Goal: Transaction & Acquisition: Purchase product/service

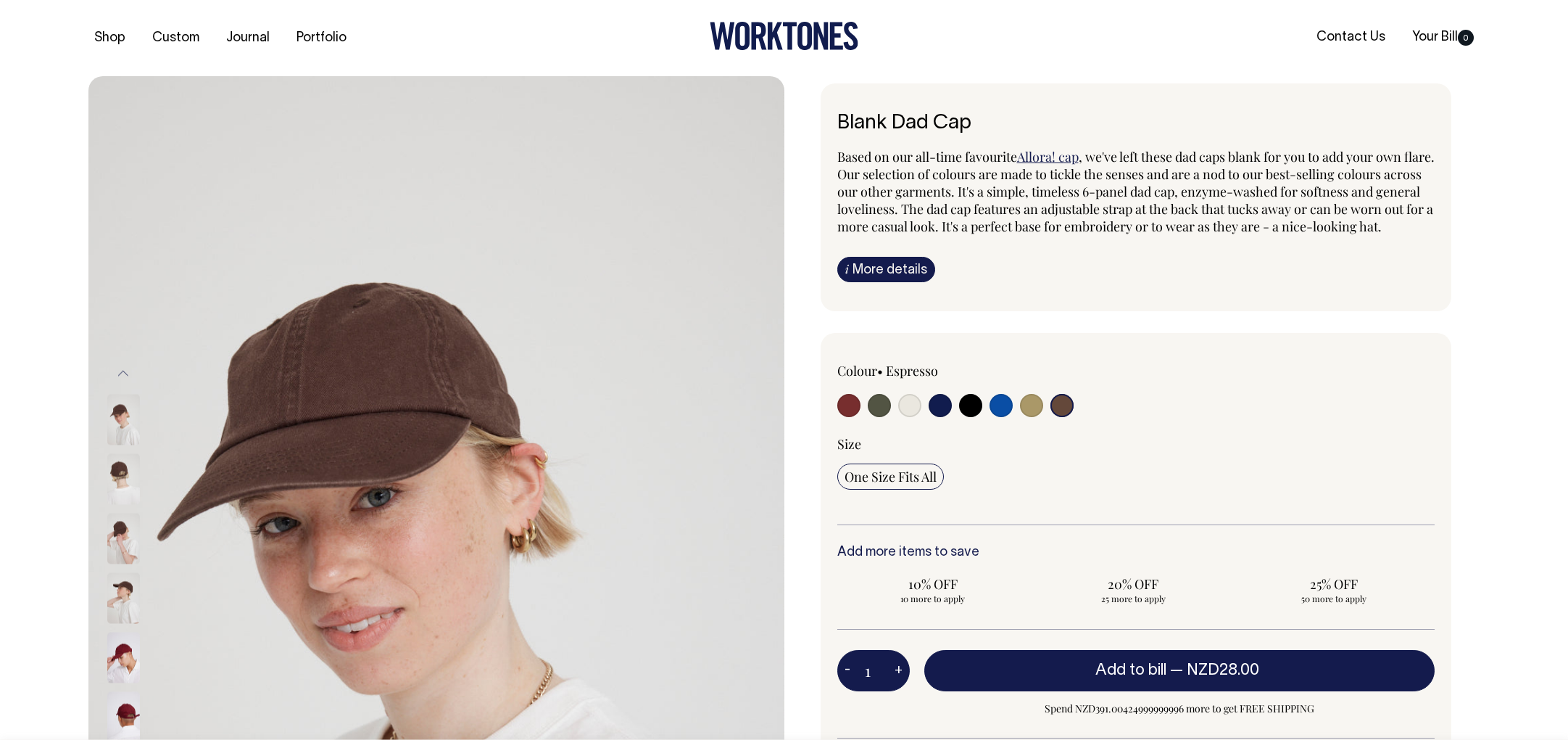
select select "Espresso"
click at [55, 278] on div "Previous" at bounding box center [784, 598] width 1568 height 1044
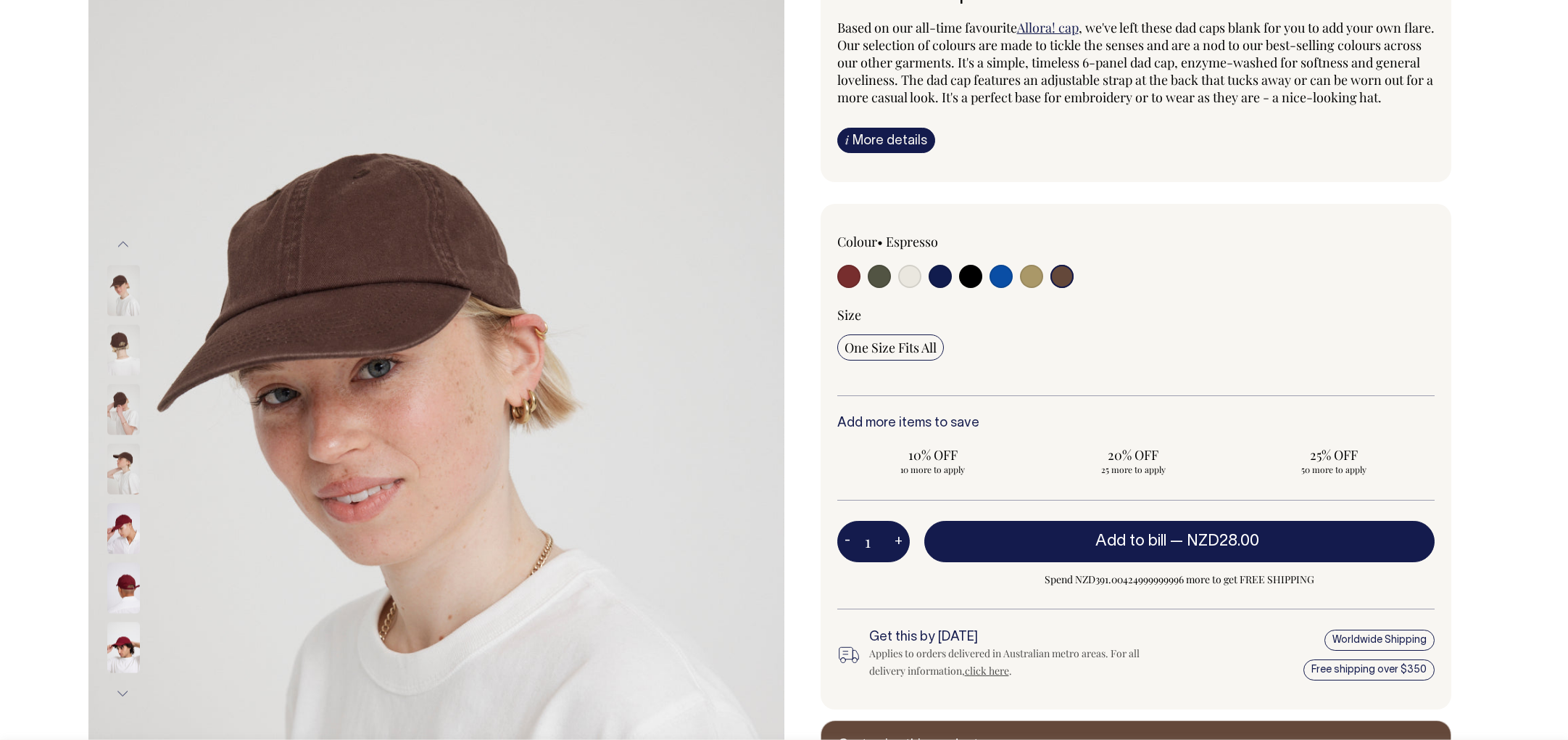
scroll to position [130, 0]
click at [1023, 287] on input "radio" at bounding box center [1031, 275] width 23 height 23
radio input "true"
select select "Washed Khaki"
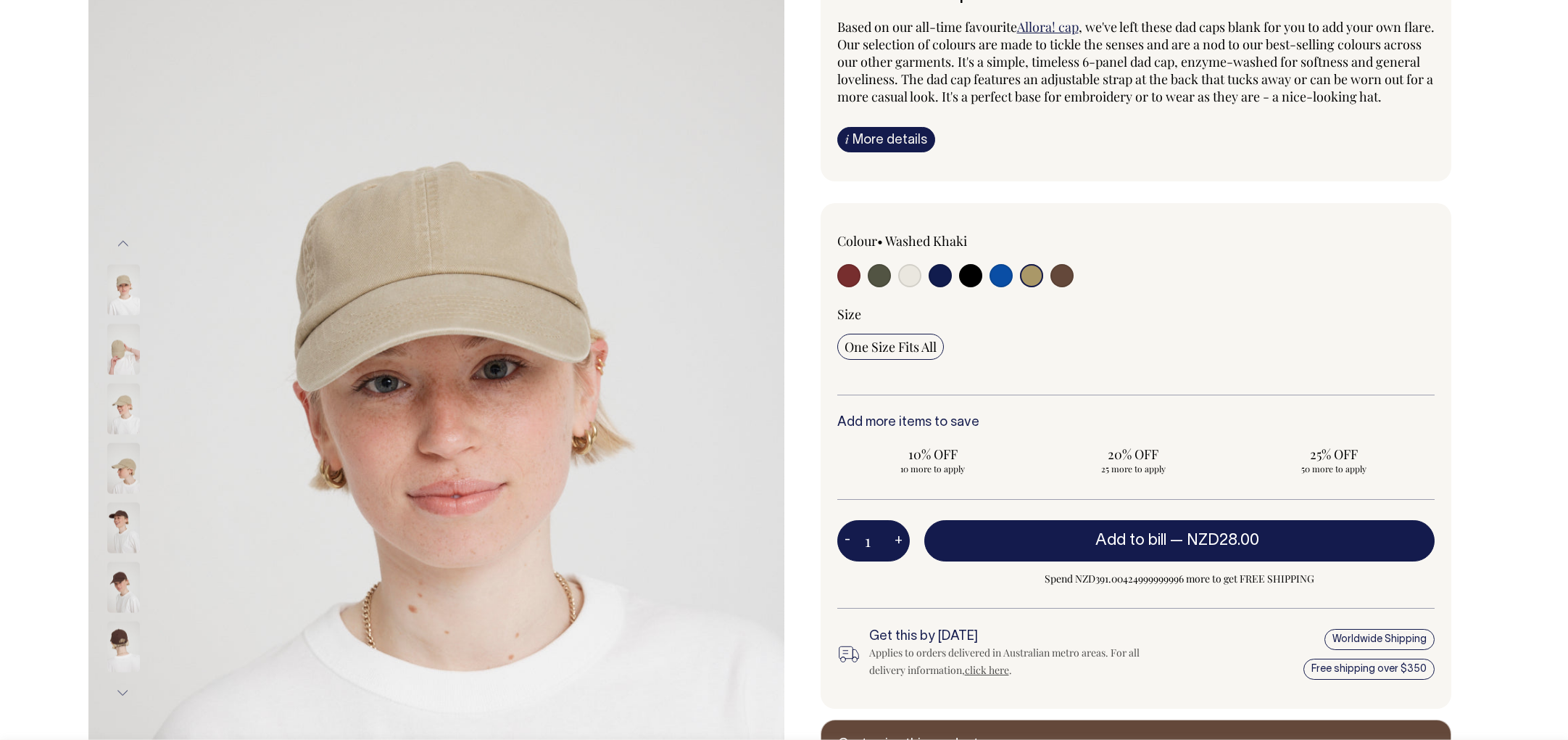
click at [916, 287] on input "radio" at bounding box center [909, 275] width 23 height 23
radio input "true"
select select "Natural"
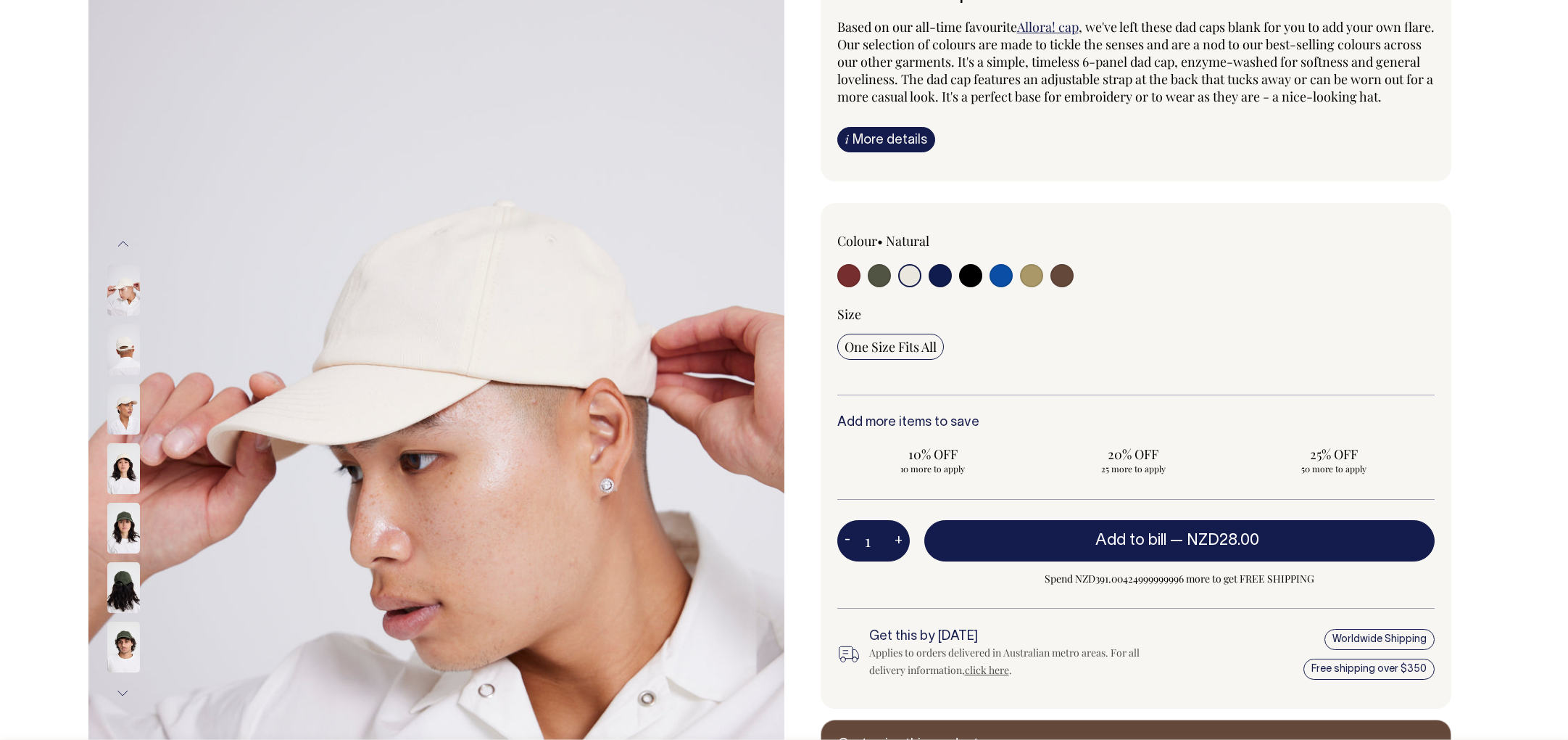
click at [1036, 287] on input "radio" at bounding box center [1031, 275] width 23 height 23
radio input "true"
select select "Washed Khaki"
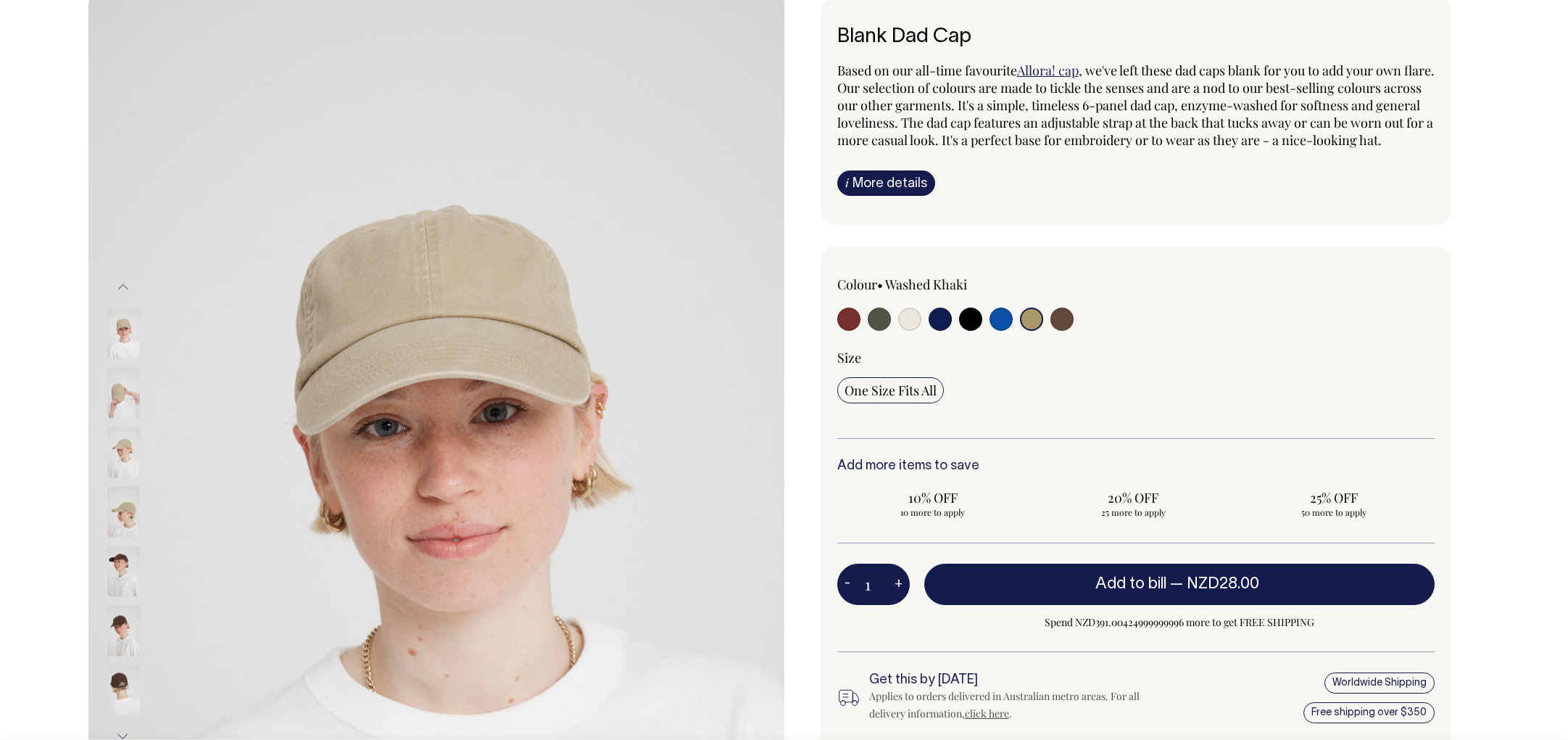
click at [907, 331] on input "radio" at bounding box center [909, 319] width 23 height 23
radio input "true"
select select "Natural"
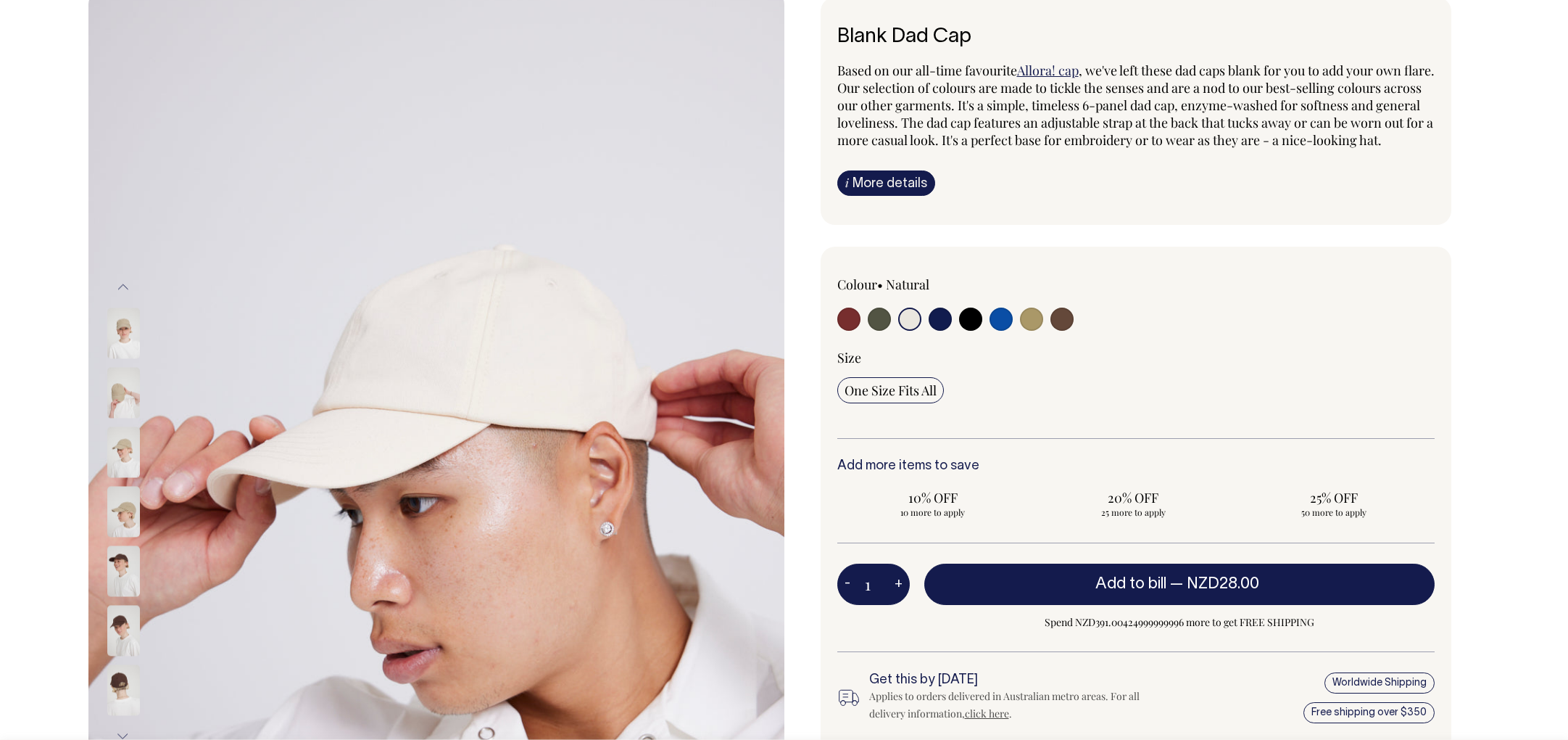
scroll to position [86, 0]
click at [885, 332] on input "radio" at bounding box center [879, 320] width 23 height 23
radio input "true"
select select "Olive"
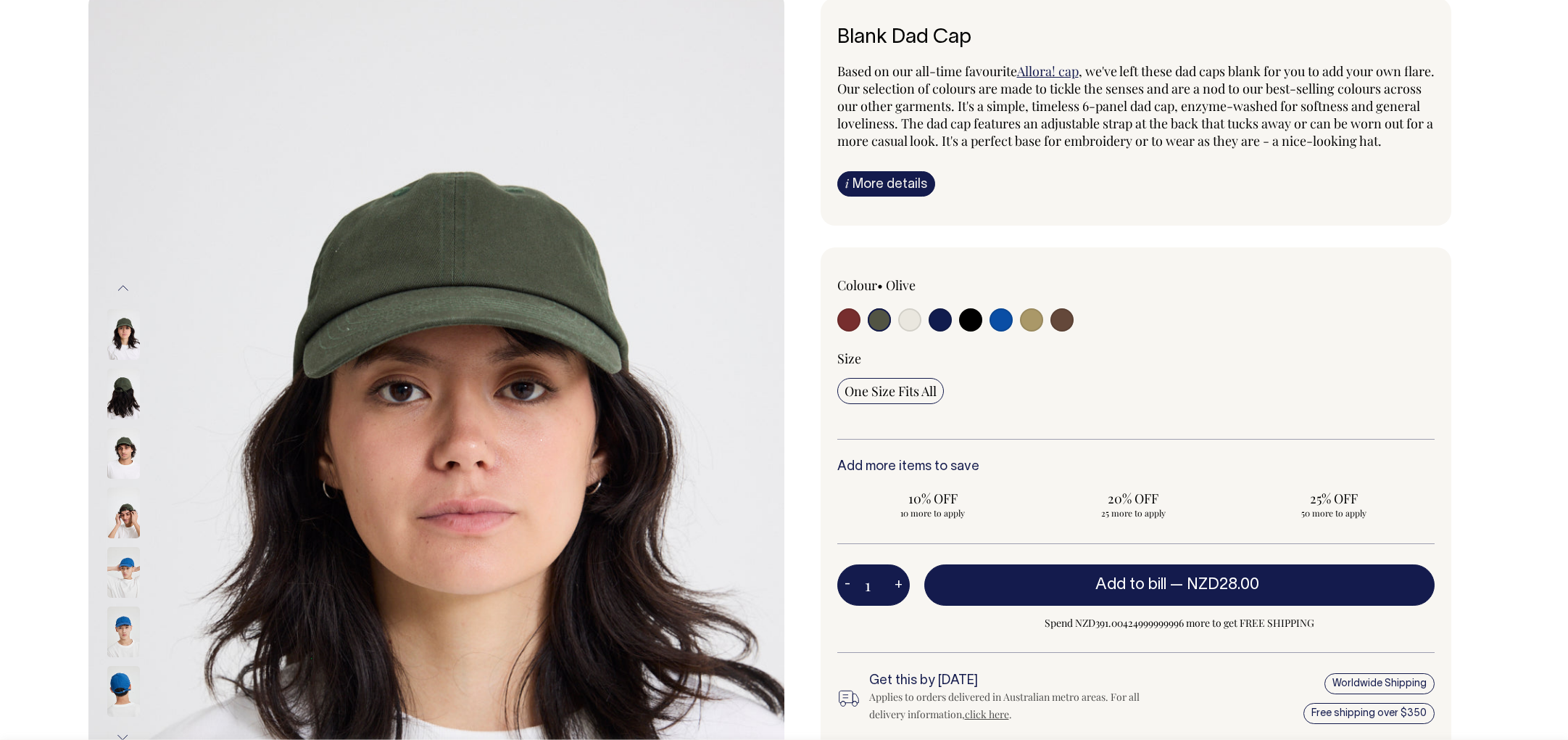
click at [1066, 332] on input "radio" at bounding box center [1061, 320] width 23 height 23
radio input "true"
select select "Espresso"
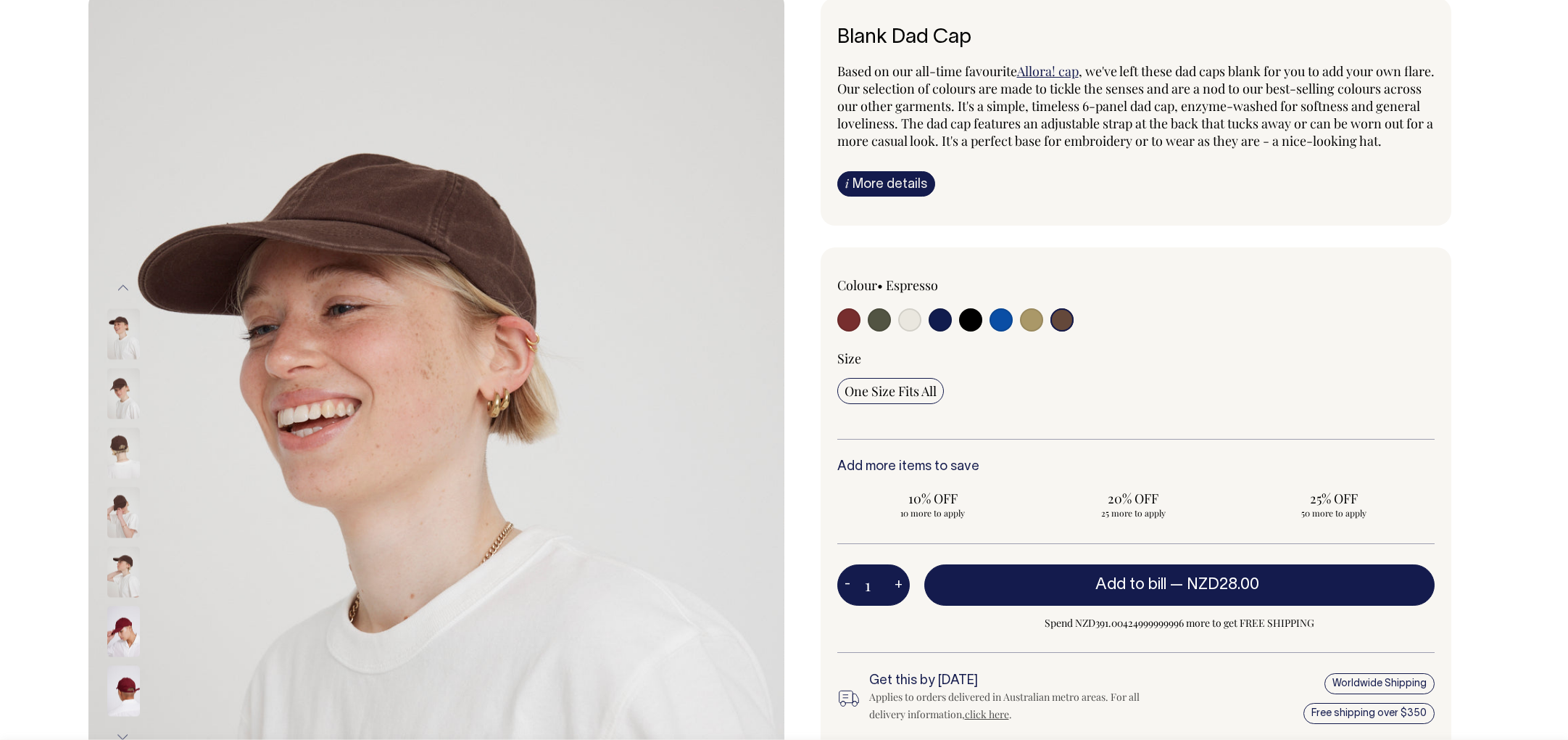
click at [1236, 335] on div "Colour • Espresso" at bounding box center [1136, 305] width 598 height 59
click at [897, 600] on button "+" at bounding box center [899, 585] width 22 height 29
type input "2"
click at [897, 600] on button "+" at bounding box center [899, 585] width 22 height 29
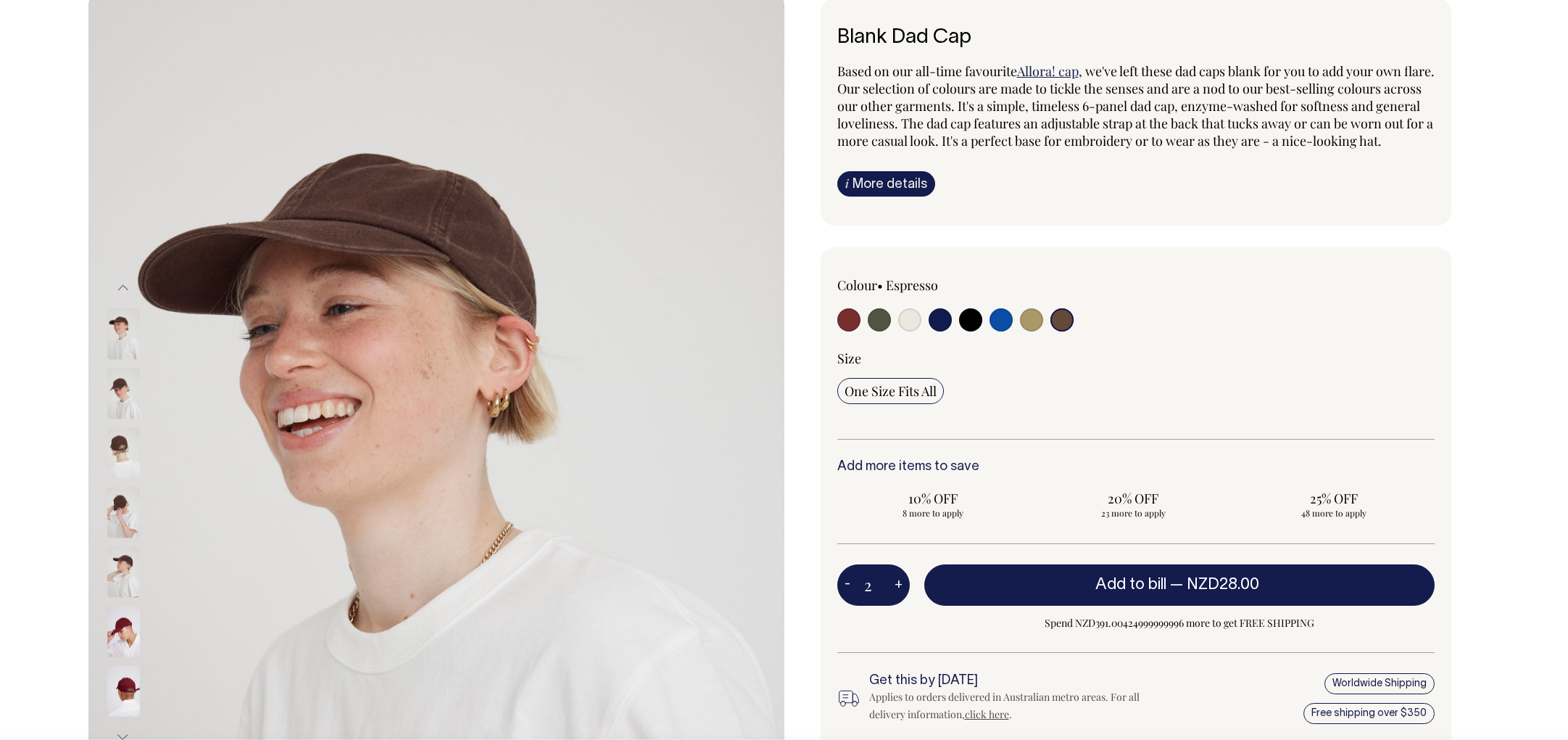
type input "3"
click at [897, 600] on button "+" at bounding box center [899, 585] width 22 height 29
type input "4"
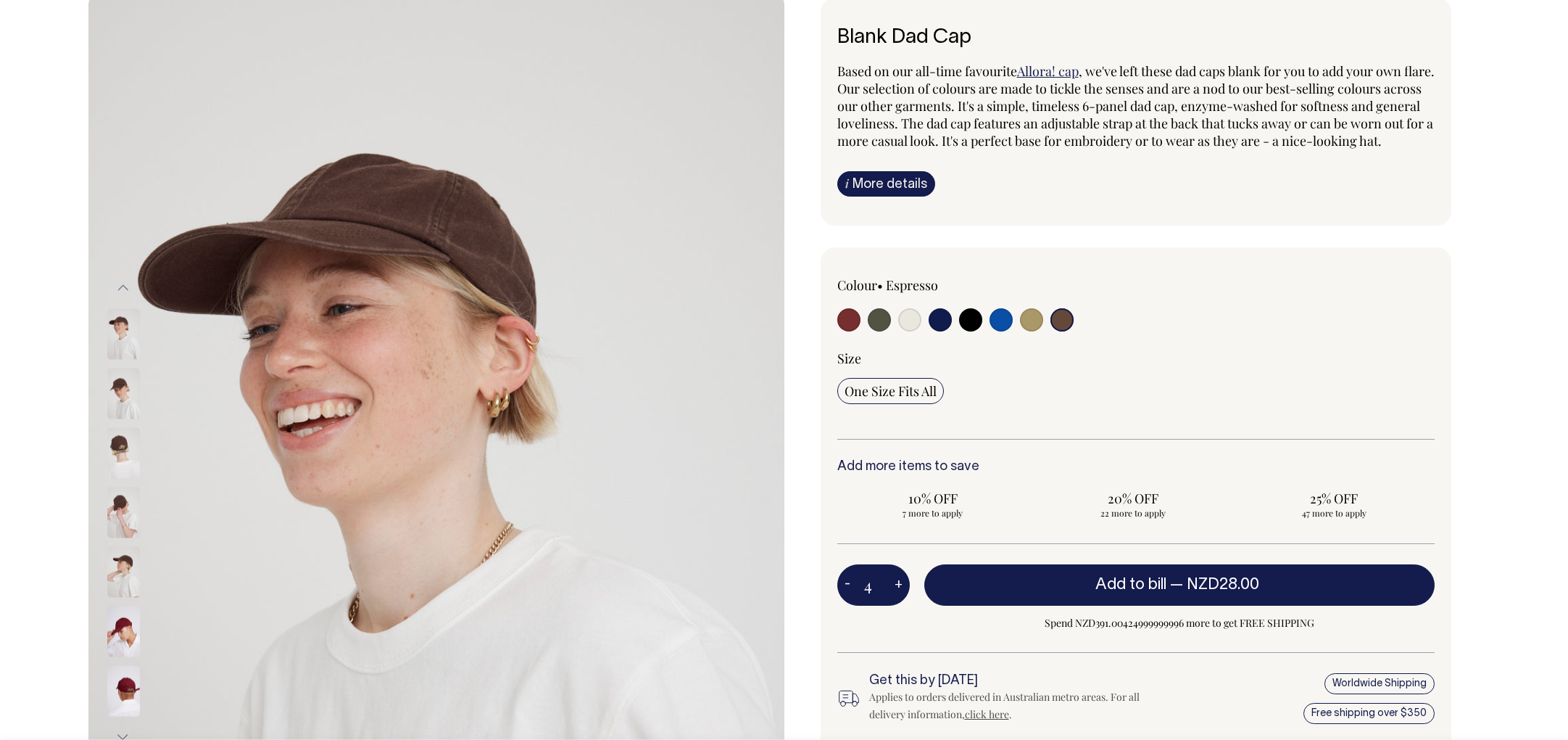
click at [897, 600] on button "+" at bounding box center [899, 585] width 22 height 29
type input "5"
click at [897, 600] on button "+" at bounding box center [899, 585] width 22 height 29
type input "6"
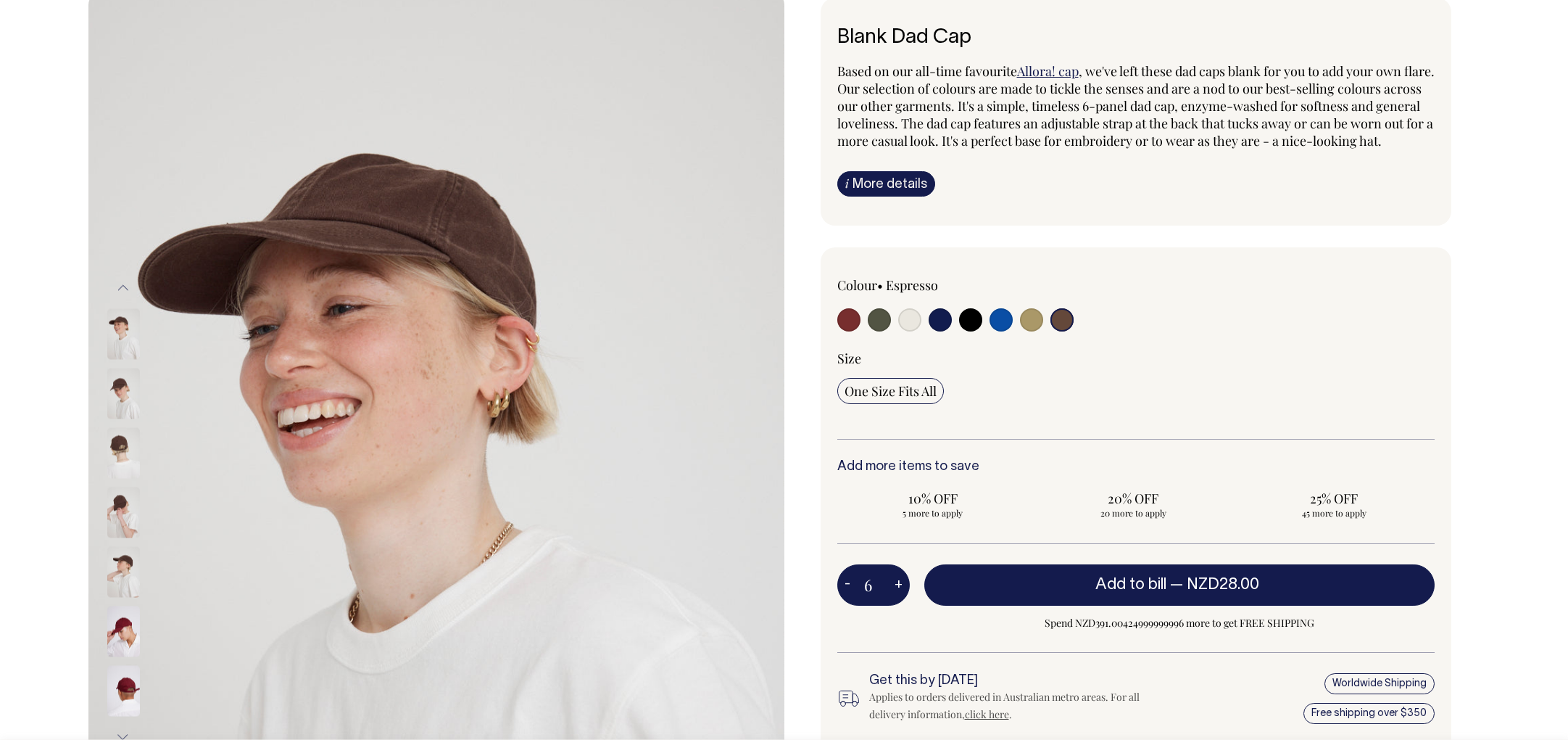
type input "6"
click at [897, 600] on button "+" at bounding box center [899, 585] width 22 height 29
type input "7"
click at [897, 600] on button "+" at bounding box center [899, 585] width 22 height 29
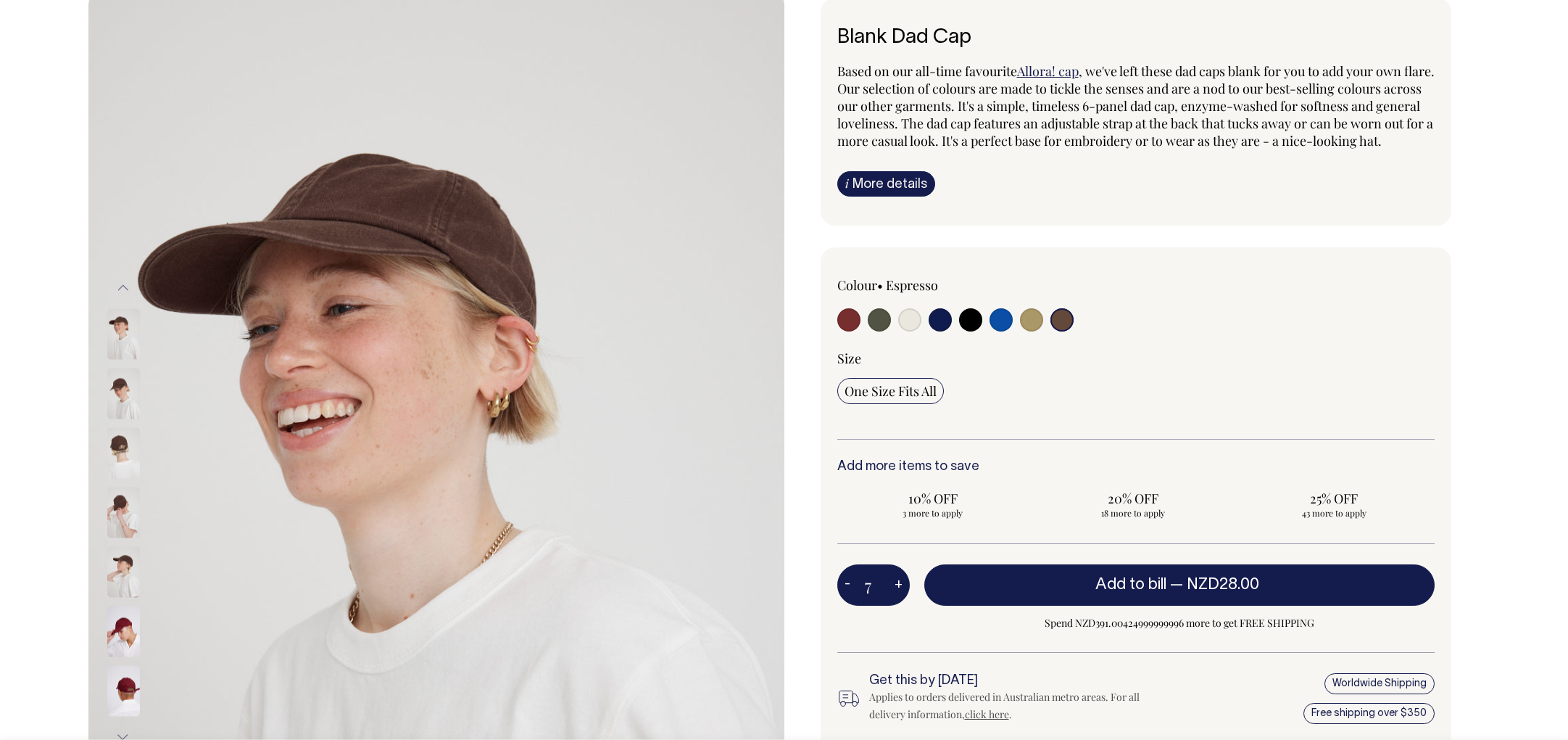
type input "8"
click at [897, 600] on button "+" at bounding box center [899, 585] width 22 height 29
type input "9"
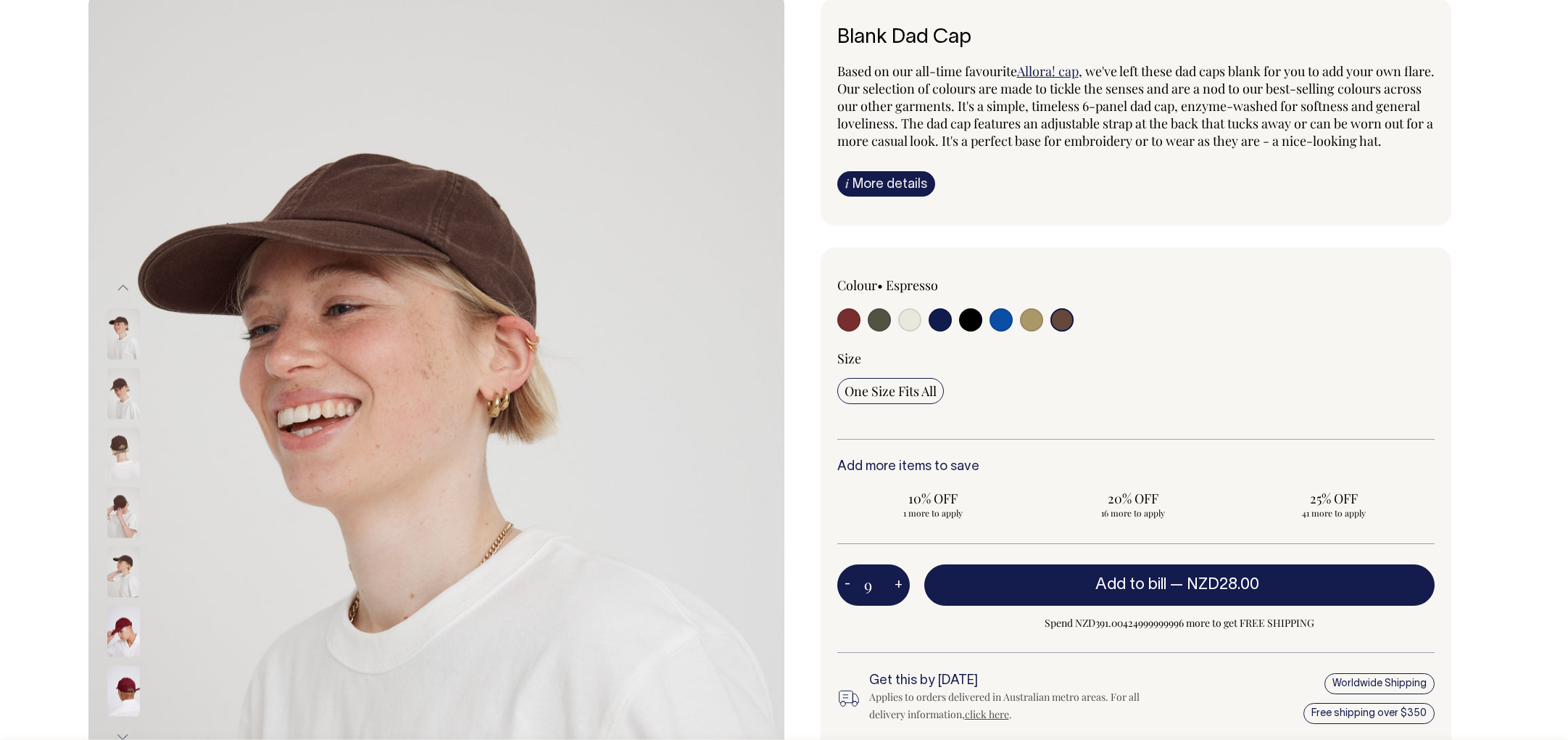
click at [897, 600] on button "+" at bounding box center [899, 585] width 22 height 29
type input "10"
radio input "true"
type input "10"
click at [1046, 472] on div "Colour • Espresso" at bounding box center [1136, 500] width 631 height 506
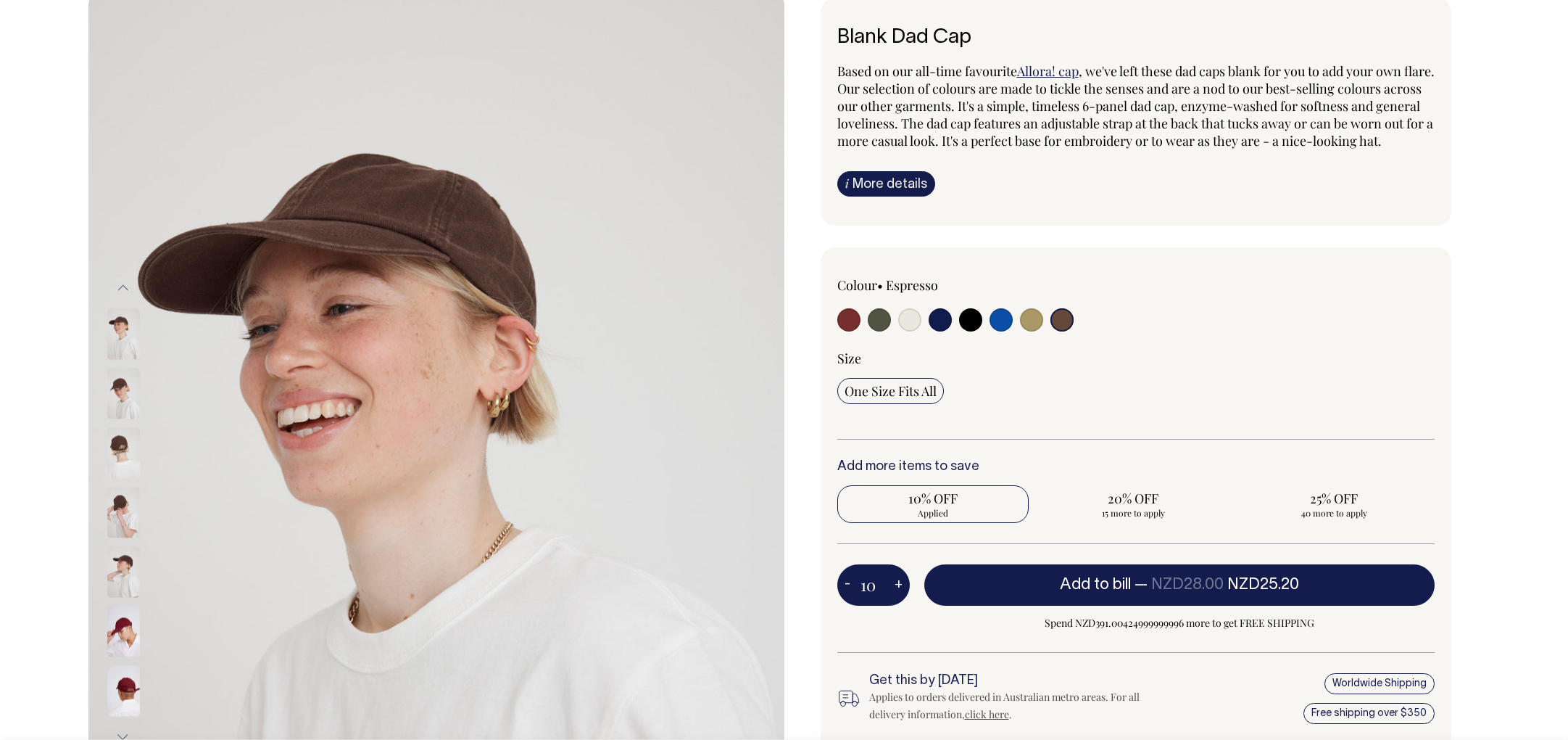
click at [1302, 367] on div "Size" at bounding box center [1136, 358] width 598 height 17
click at [1360, 358] on div "Colour • Espresso" at bounding box center [1136, 358] width 598 height 163
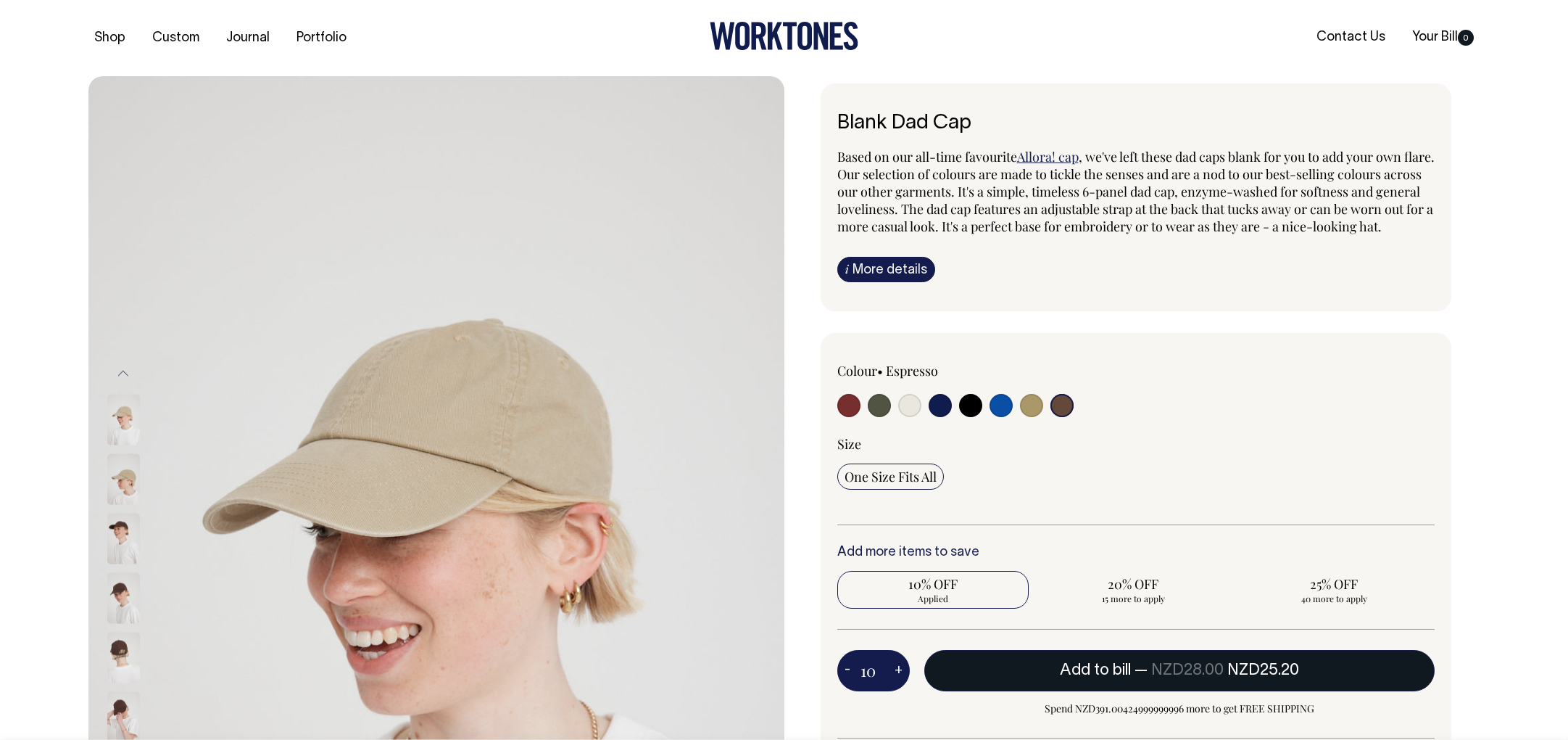
click at [1279, 677] on span "NZD25.20" at bounding box center [1264, 670] width 72 height 14
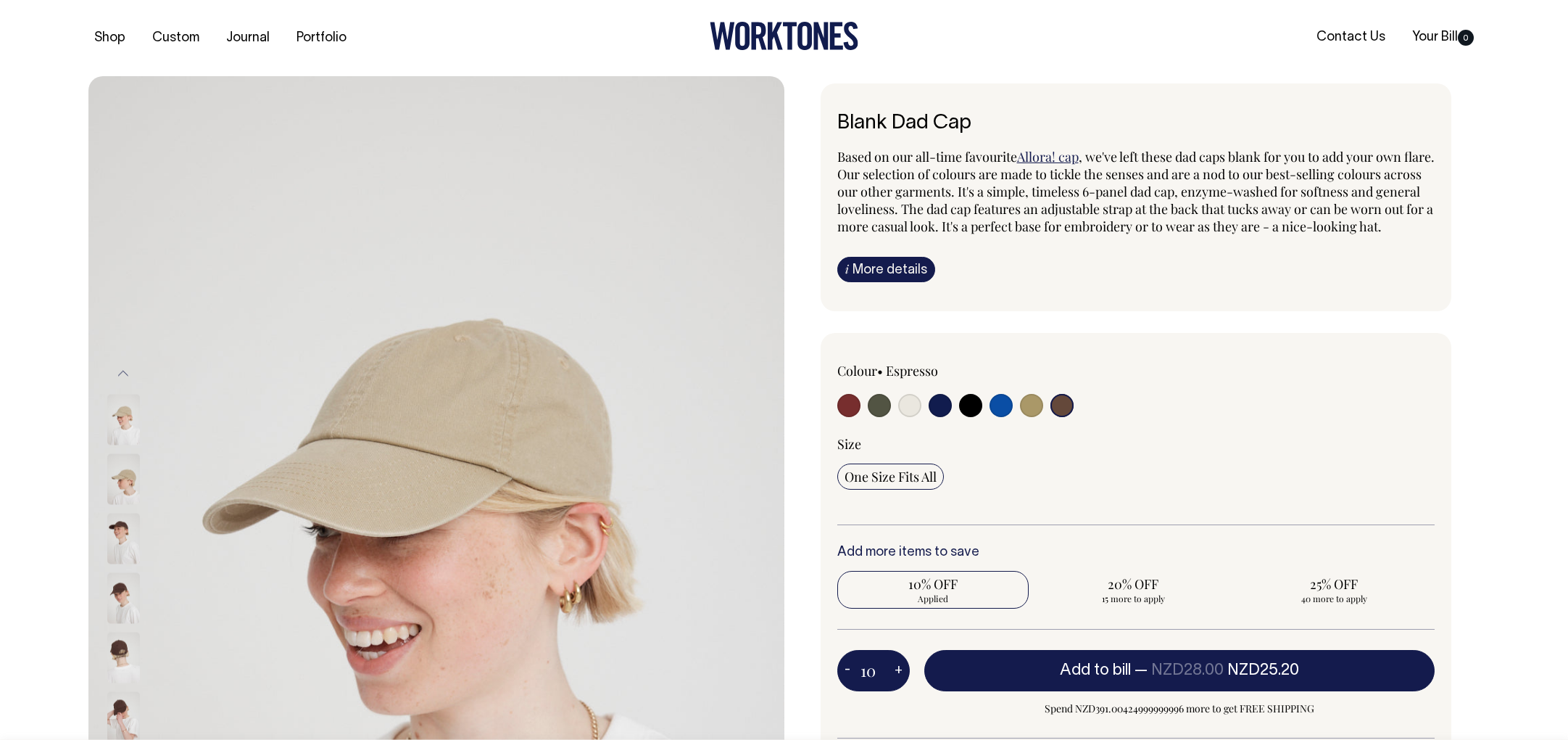
type input "1"
radio input "false"
type input "1"
radio input "true"
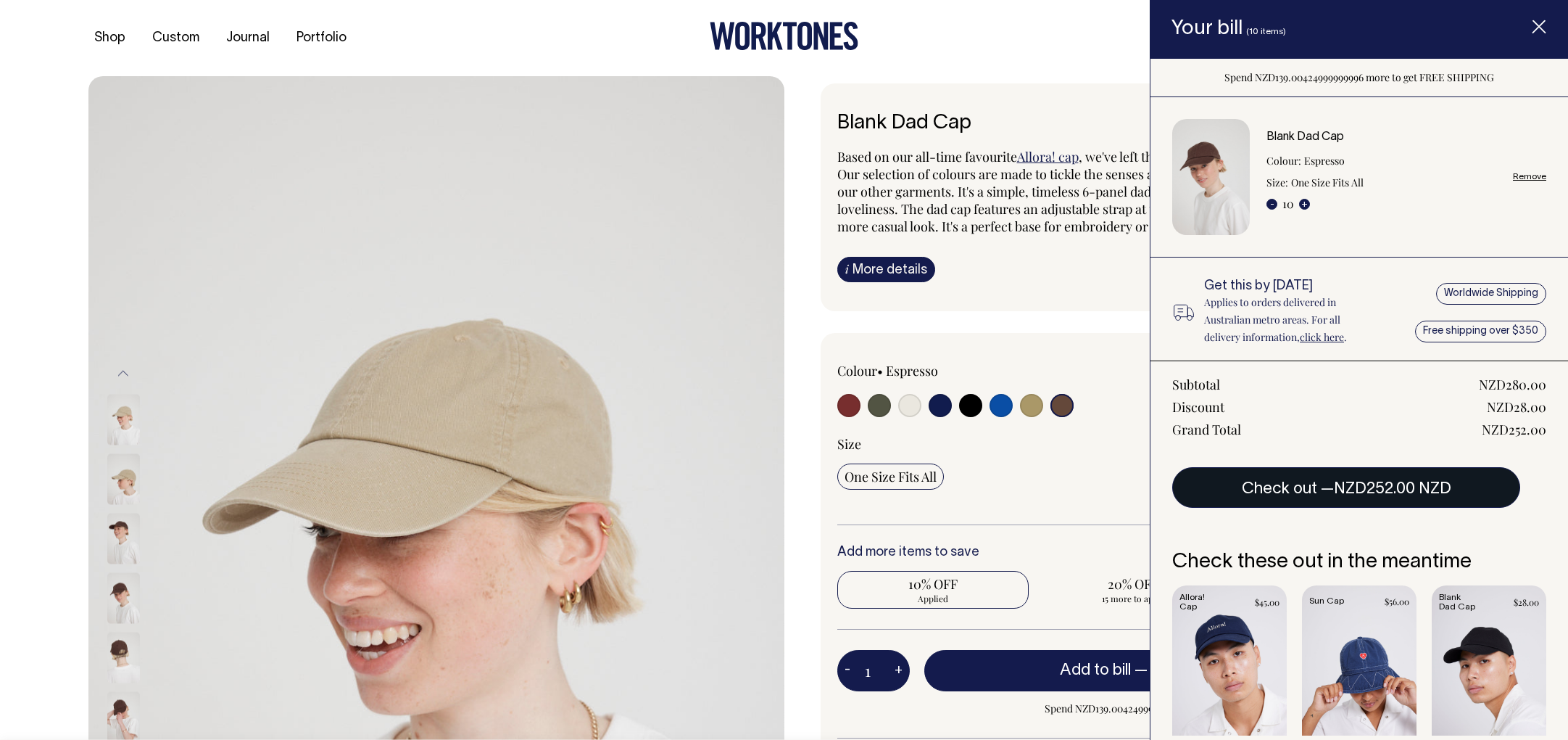
click at [1292, 492] on button "Check out — NZD252.00 NZD" at bounding box center [1346, 487] width 348 height 40
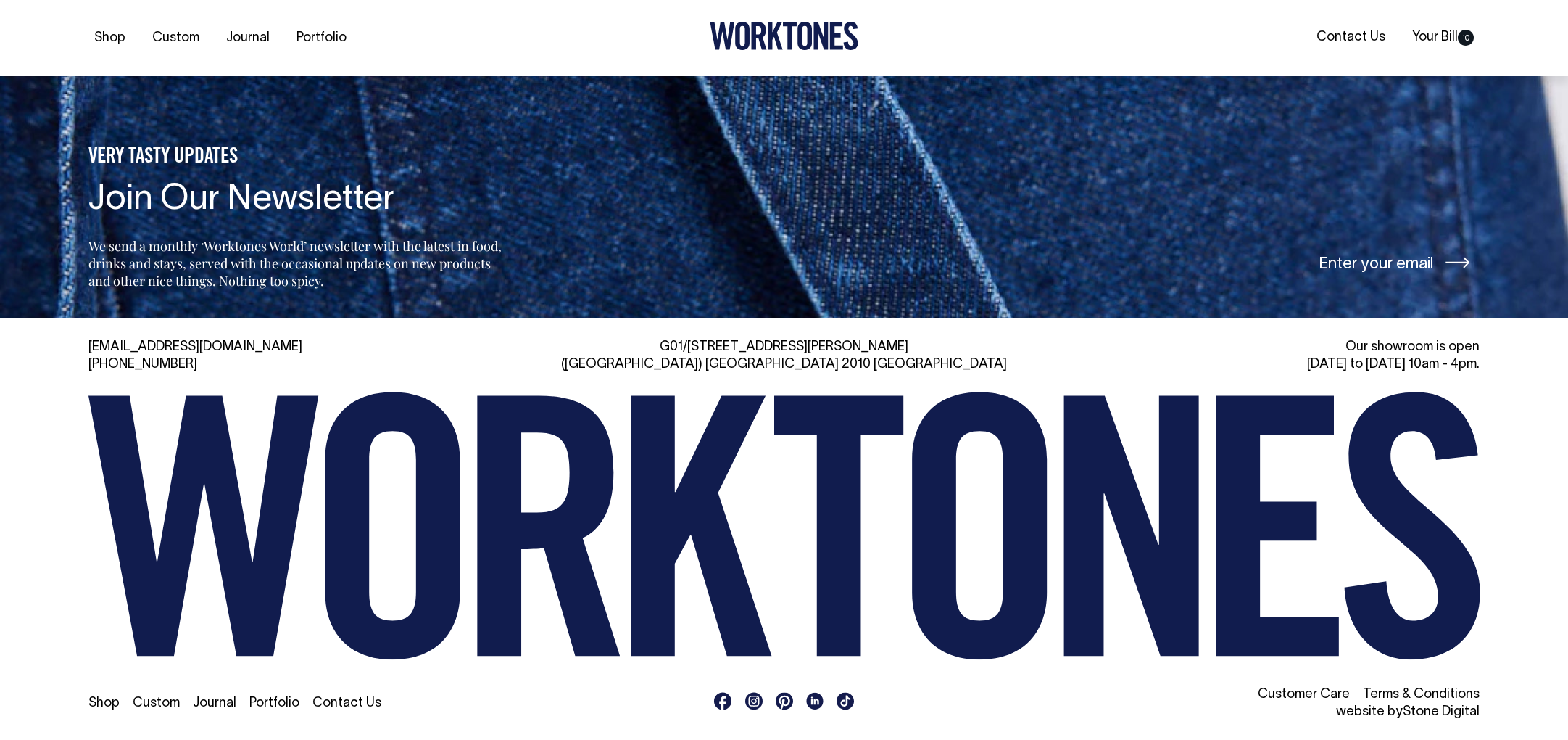
scroll to position [3489, 0]
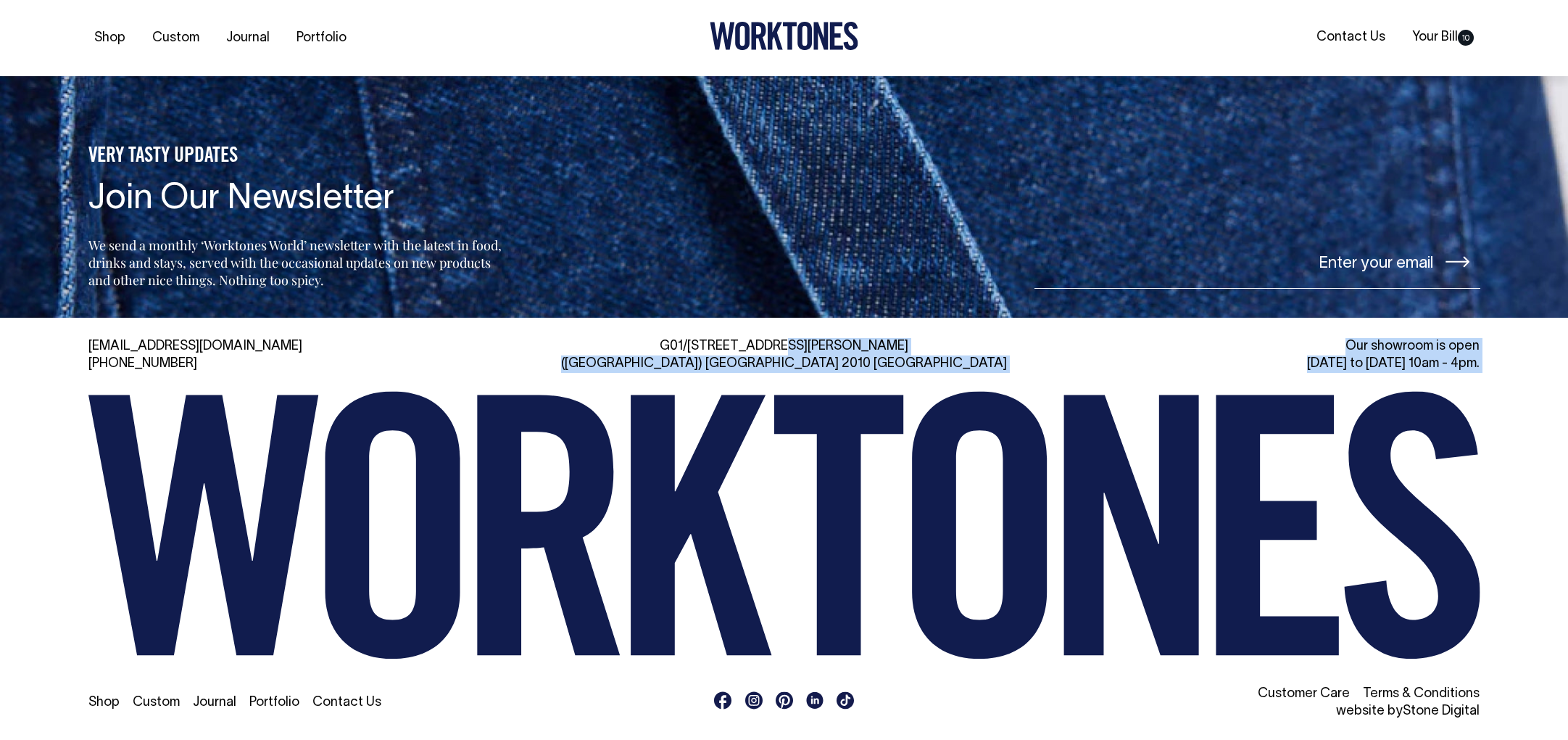
drag, startPoint x: 685, startPoint y: 339, endPoint x: 1088, endPoint y: 378, distance: 404.9
click at [1088, 378] on div "hi@worktones.com +61 2 7203 1616 G01/50 Marshall St, Surry Hills (Gadigal) NSW …" at bounding box center [784, 529] width 1436 height 382
drag, startPoint x: 1088, startPoint y: 378, endPoint x: 560, endPoint y: 370, distance: 528.1
click at [1088, 378] on div "hi@worktones.com +61 2 7203 1616 G01/50 Marshall St, Surry Hills (Gadigal) NSW …" at bounding box center [784, 529] width 1436 height 382
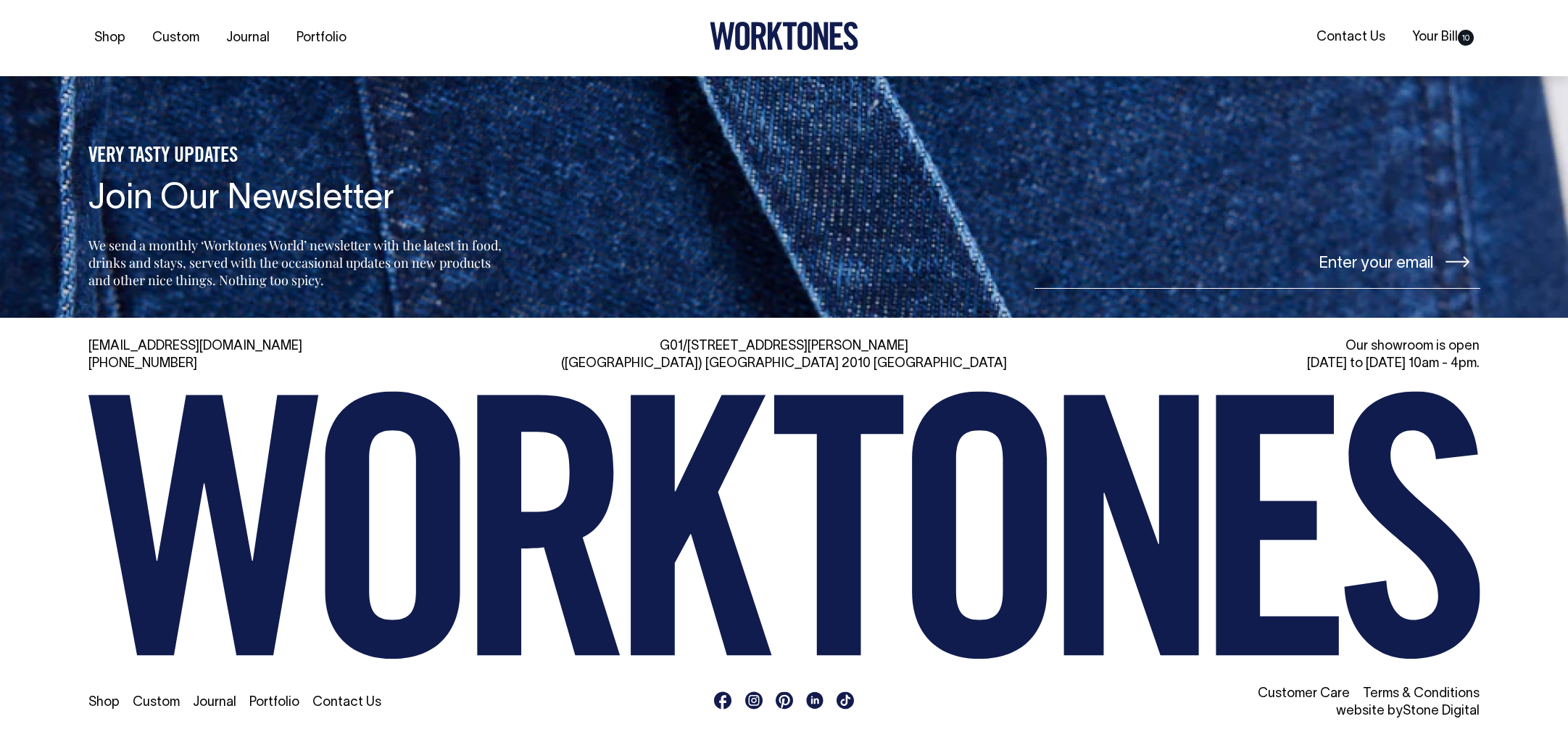
drag, startPoint x: 178, startPoint y: 361, endPoint x: 191, endPoint y: 89, distance: 272.3
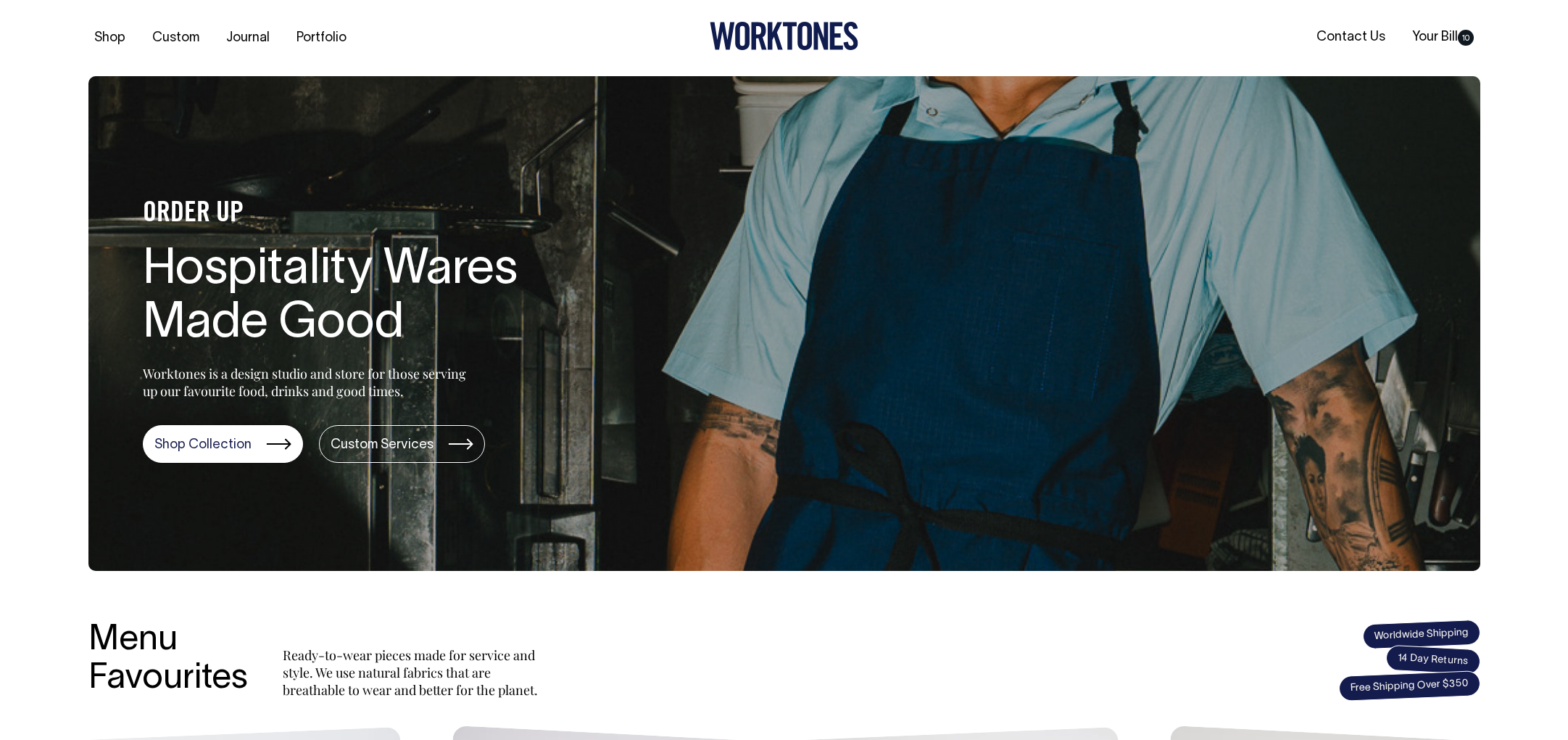
scroll to position [0, 0]
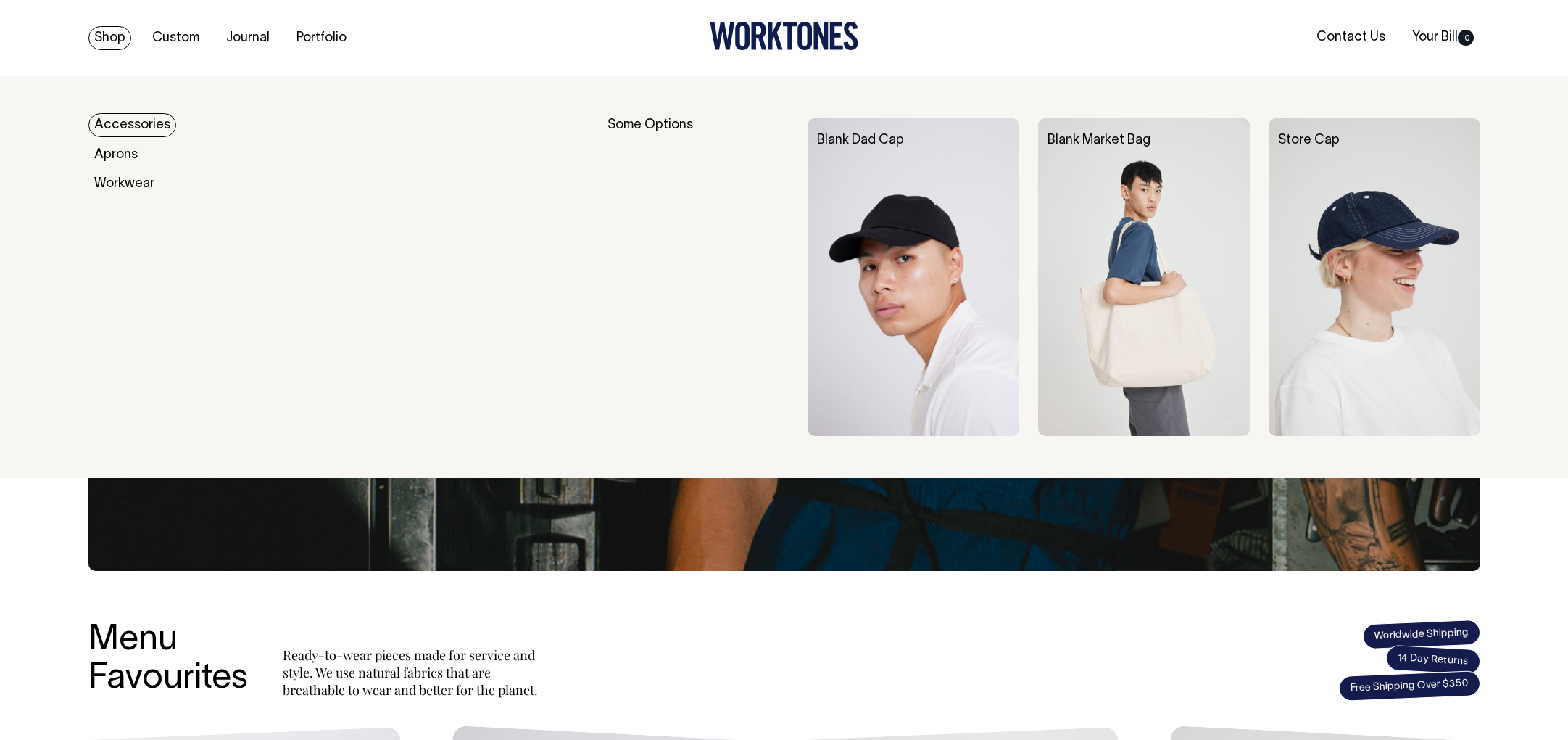
click at [920, 163] on img at bounding box center [913, 277] width 212 height 318
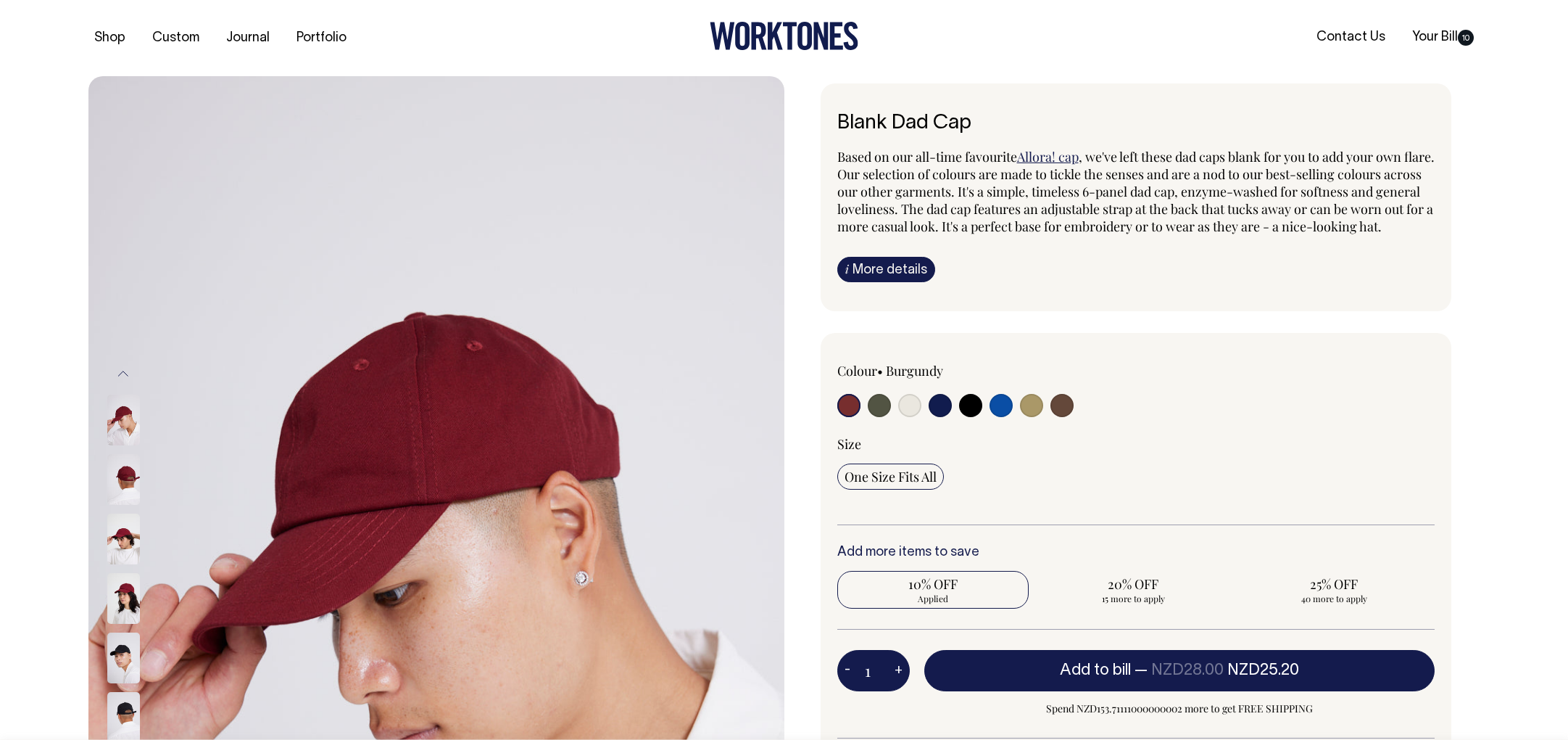
click at [122, 480] on img at bounding box center [123, 480] width 33 height 51
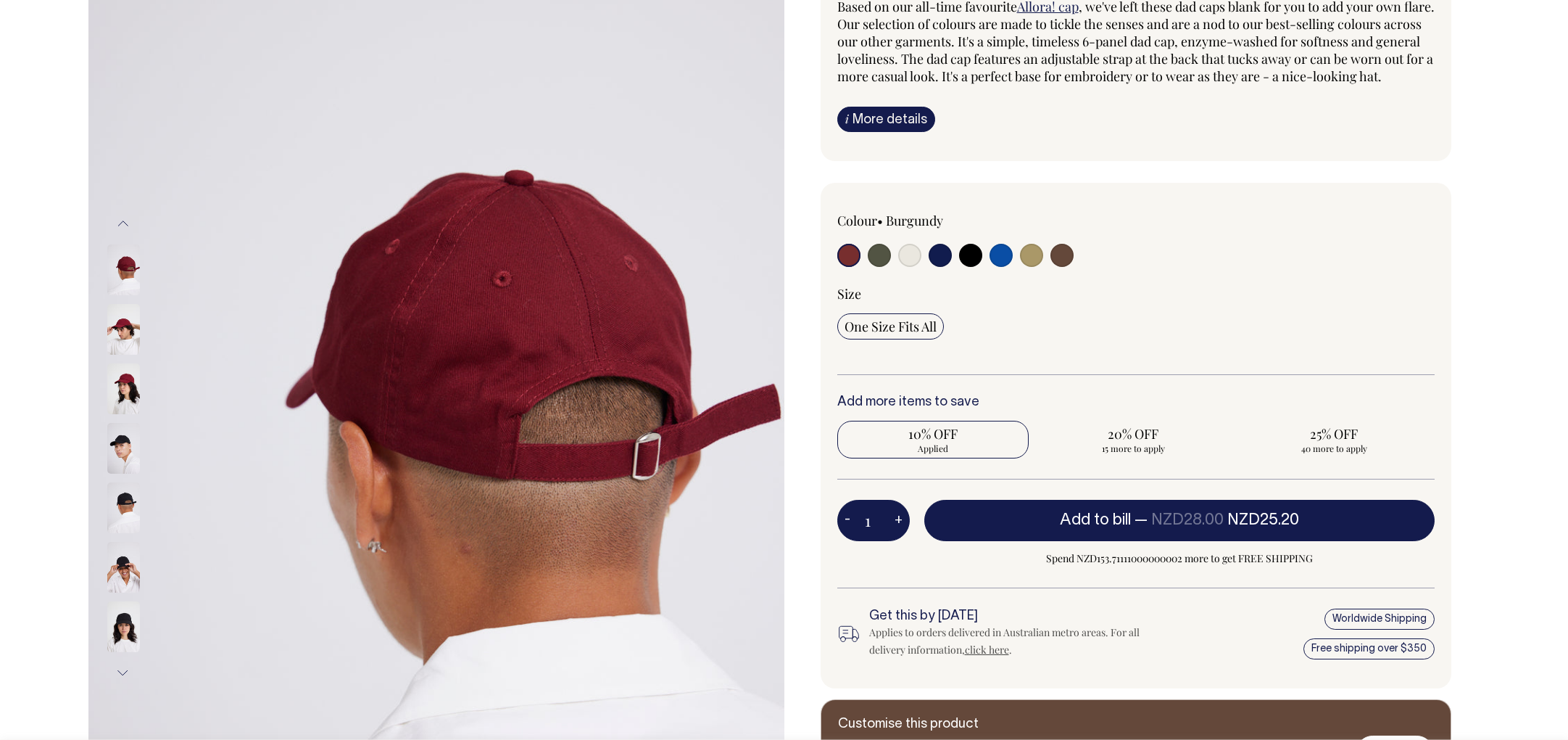
scroll to position [151, 0]
click at [124, 398] on img at bounding box center [123, 388] width 33 height 51
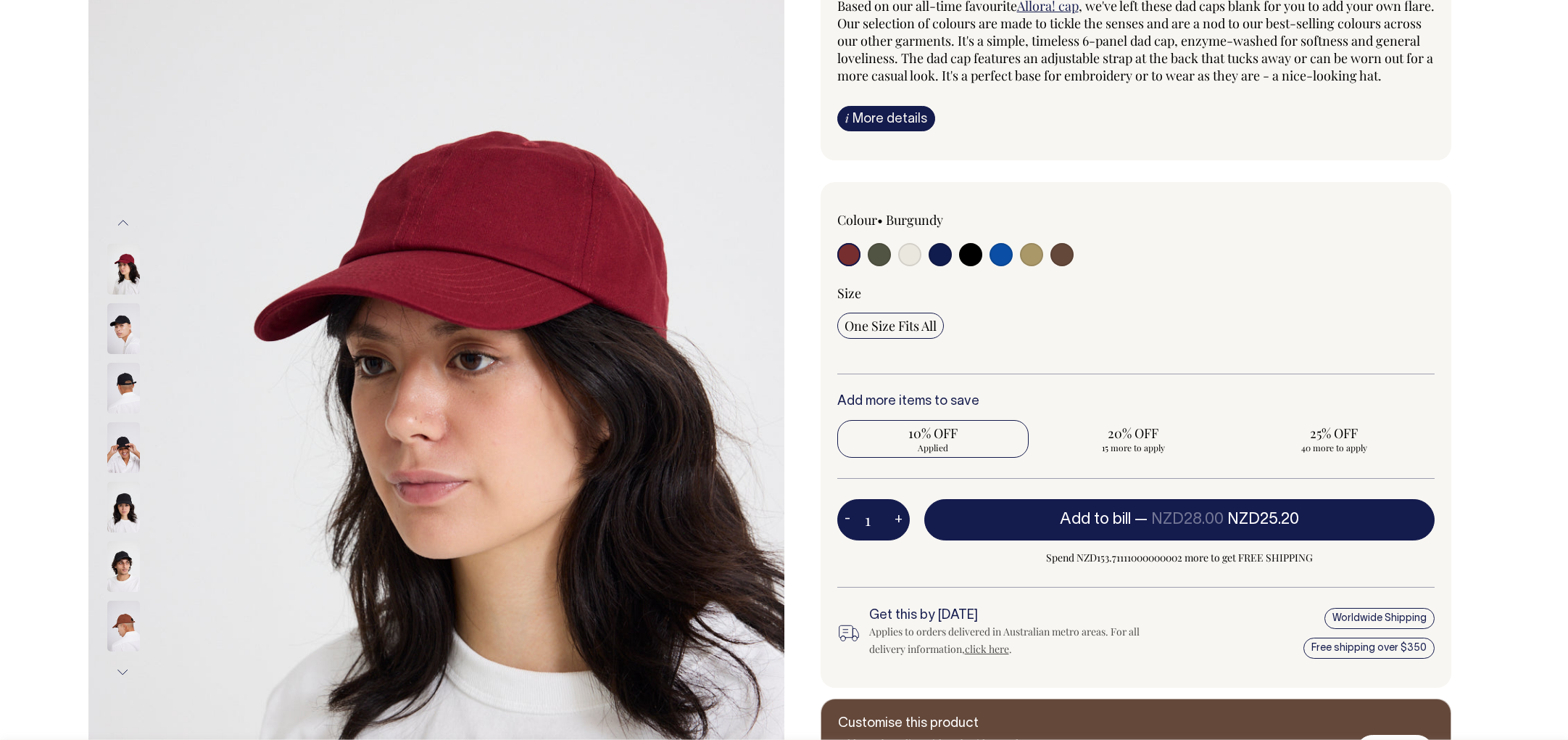
click at [1046, 270] on div at bounding box center [957, 256] width 239 height 27
click at [1065, 266] on input "radio" at bounding box center [1061, 254] width 23 height 23
radio input "true"
select select "Espresso"
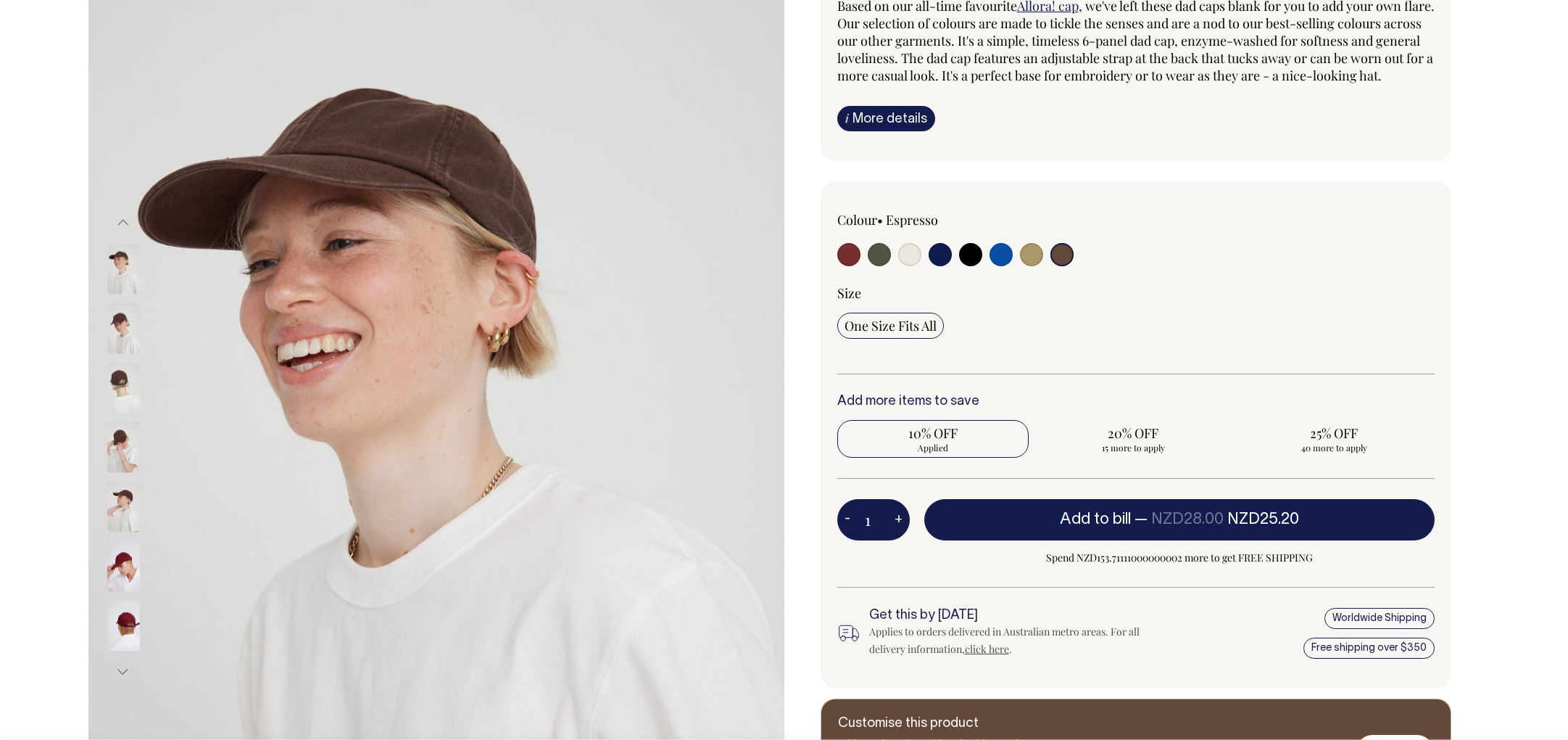
click at [115, 344] on img at bounding box center [123, 328] width 33 height 51
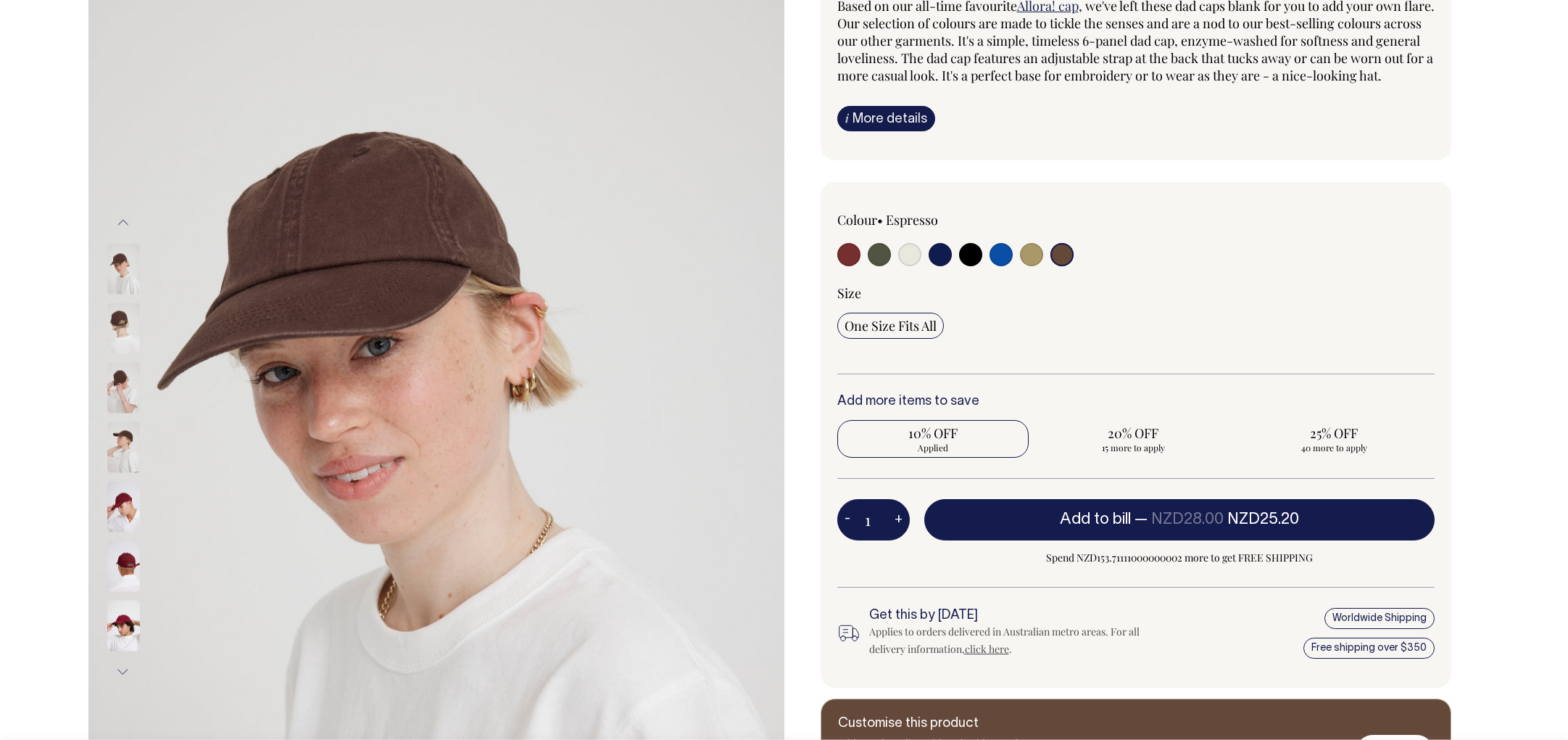
click at [124, 518] on img at bounding box center [123, 506] width 33 height 51
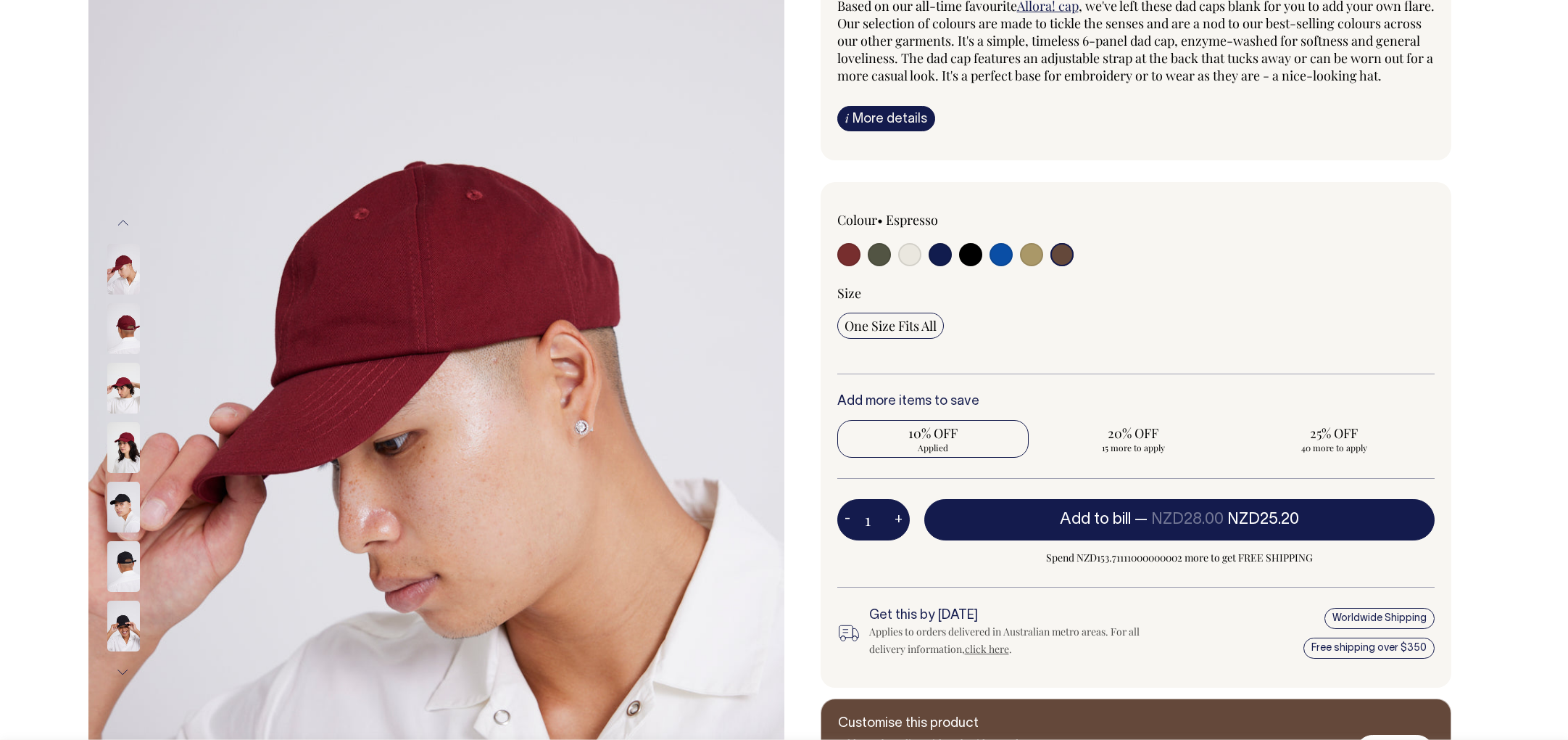
click at [119, 522] on img at bounding box center [123, 507] width 33 height 51
click at [120, 575] on img at bounding box center [123, 566] width 33 height 51
click at [1386, 327] on div "Size One Size Fits All" at bounding box center [1136, 329] width 598 height 90
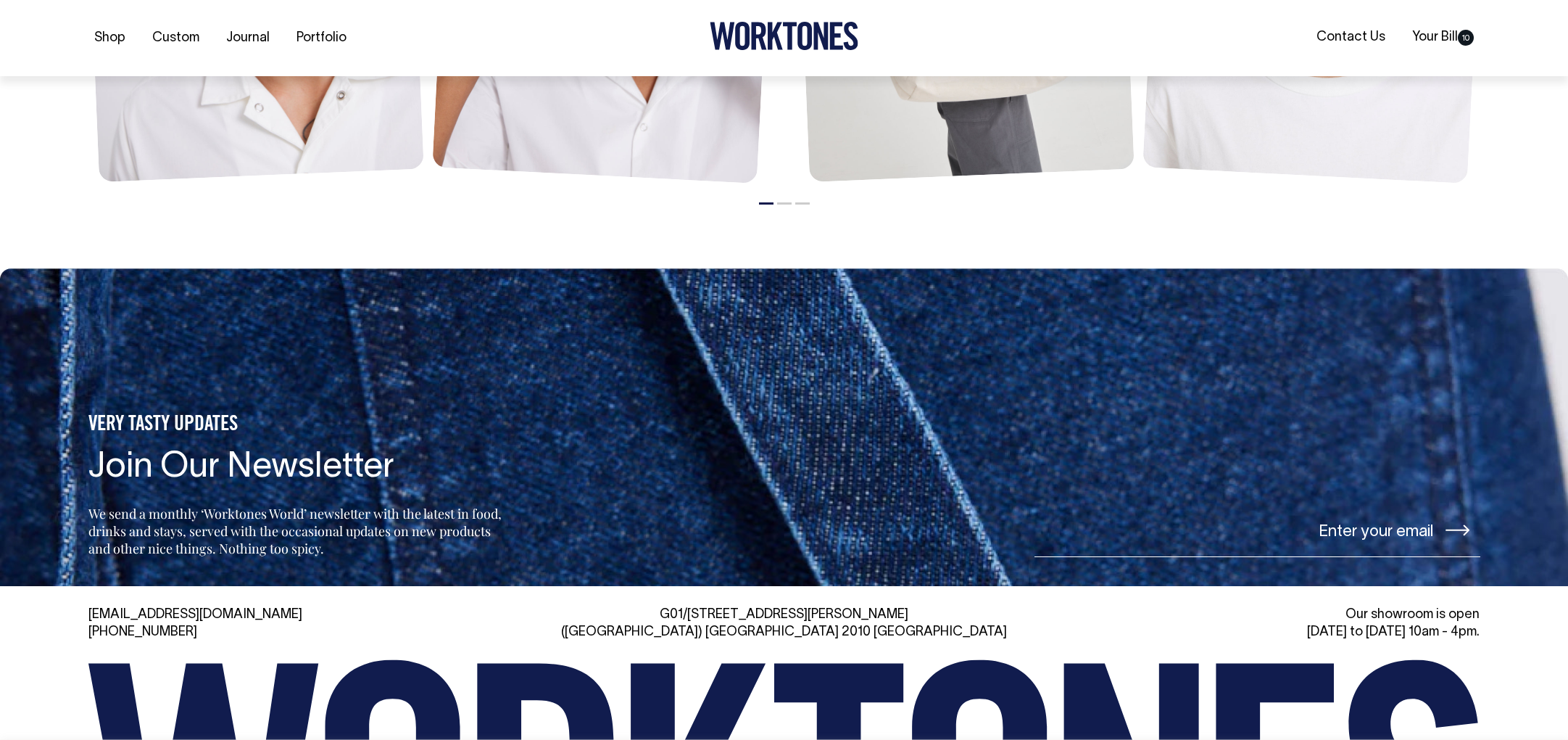
scroll to position [2190, 0]
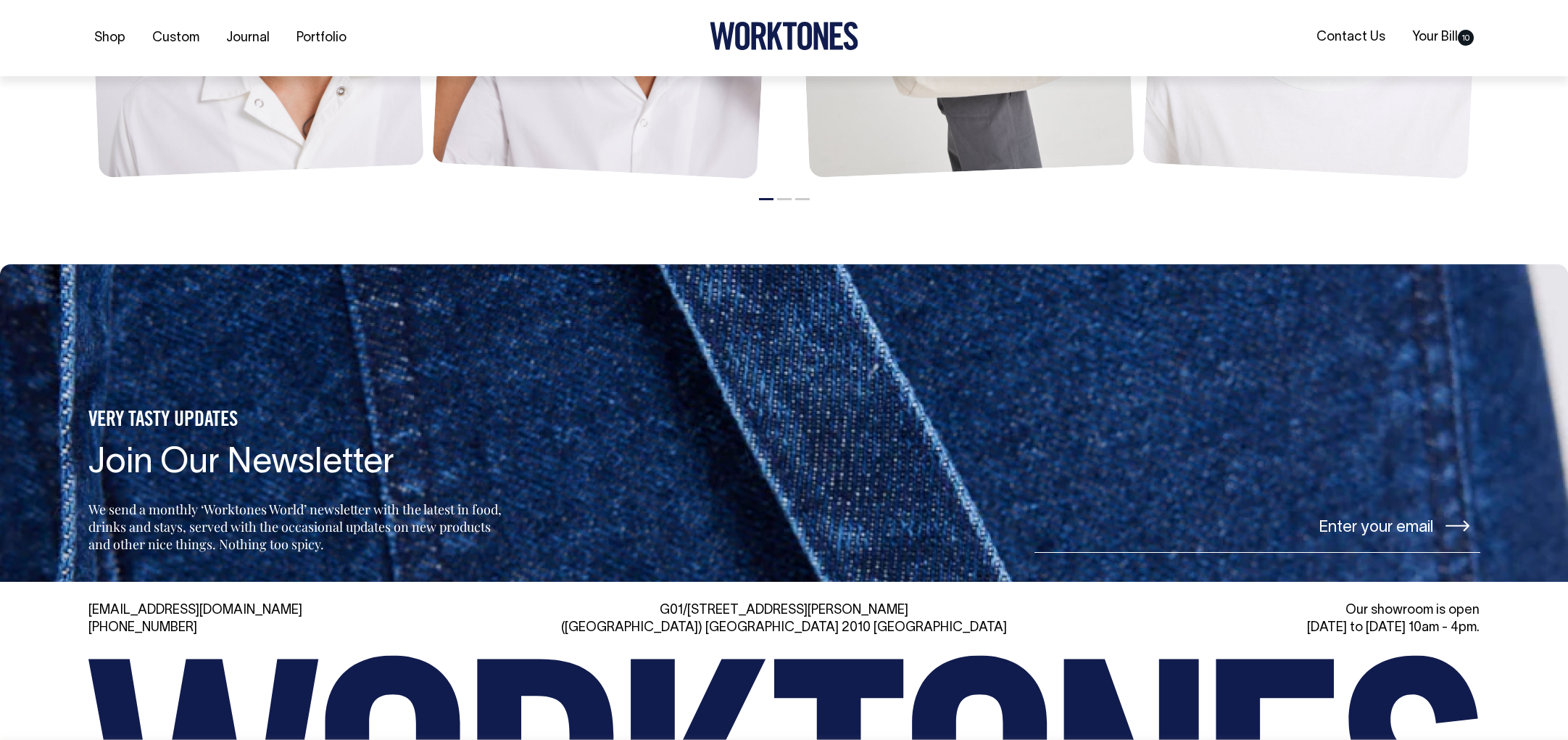
drag, startPoint x: 1295, startPoint y: 635, endPoint x: 1529, endPoint y: 635, distance: 234.0
drag, startPoint x: 1425, startPoint y: 628, endPoint x: 1300, endPoint y: 625, distance: 125.0
click at [1300, 625] on div "Our showroom is open [DATE] to [DATE] 10am - 4pm." at bounding box center [1256, 619] width 449 height 35
